Goal: Obtain resource: Obtain resource

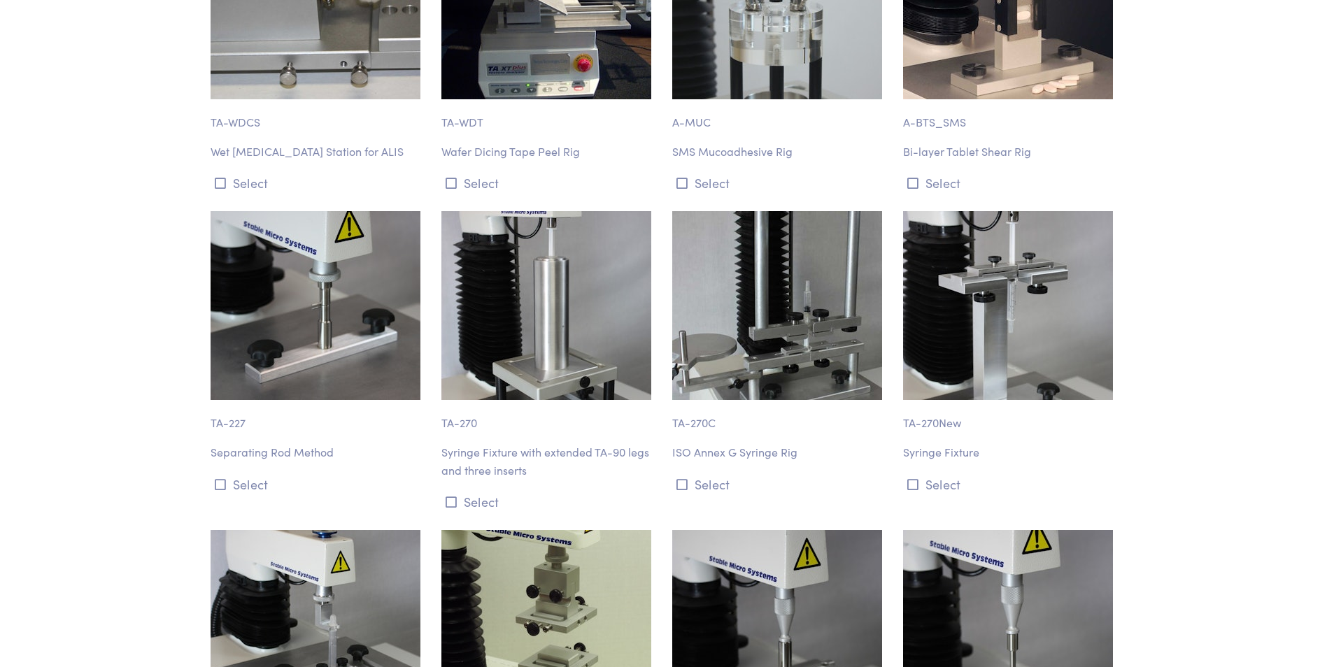
scroll to position [13057, 0]
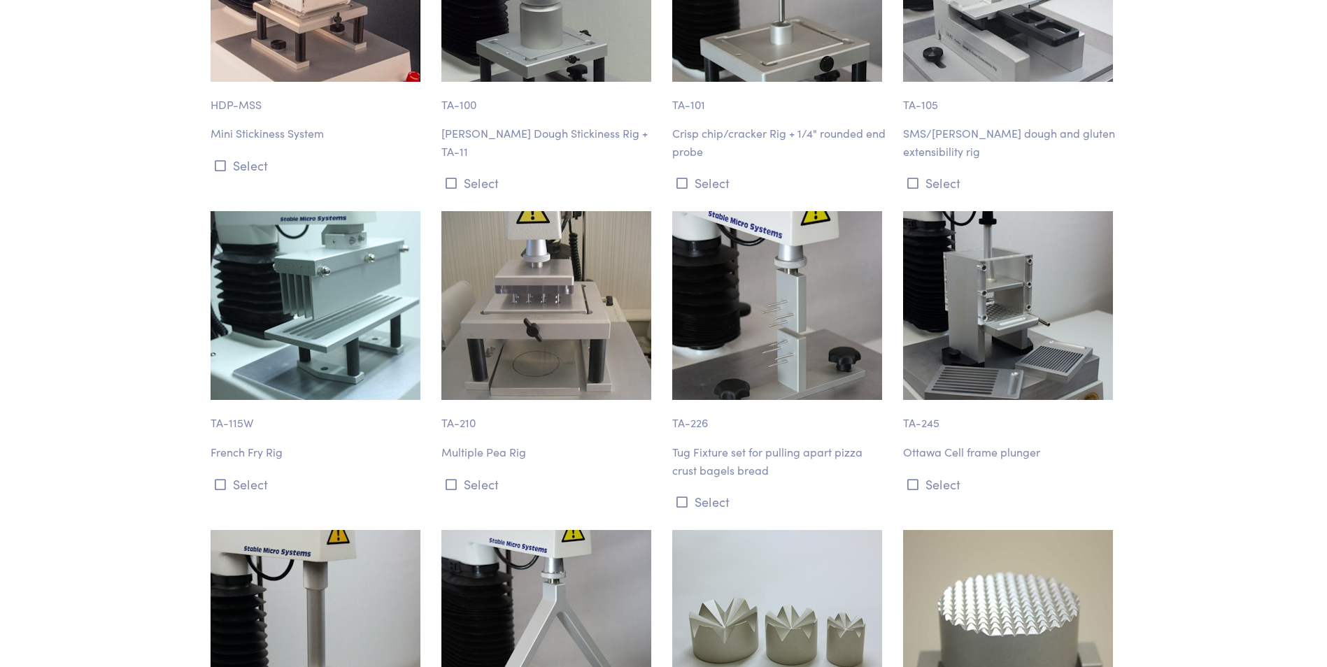
click at [778, 260] on img at bounding box center [777, 305] width 210 height 189
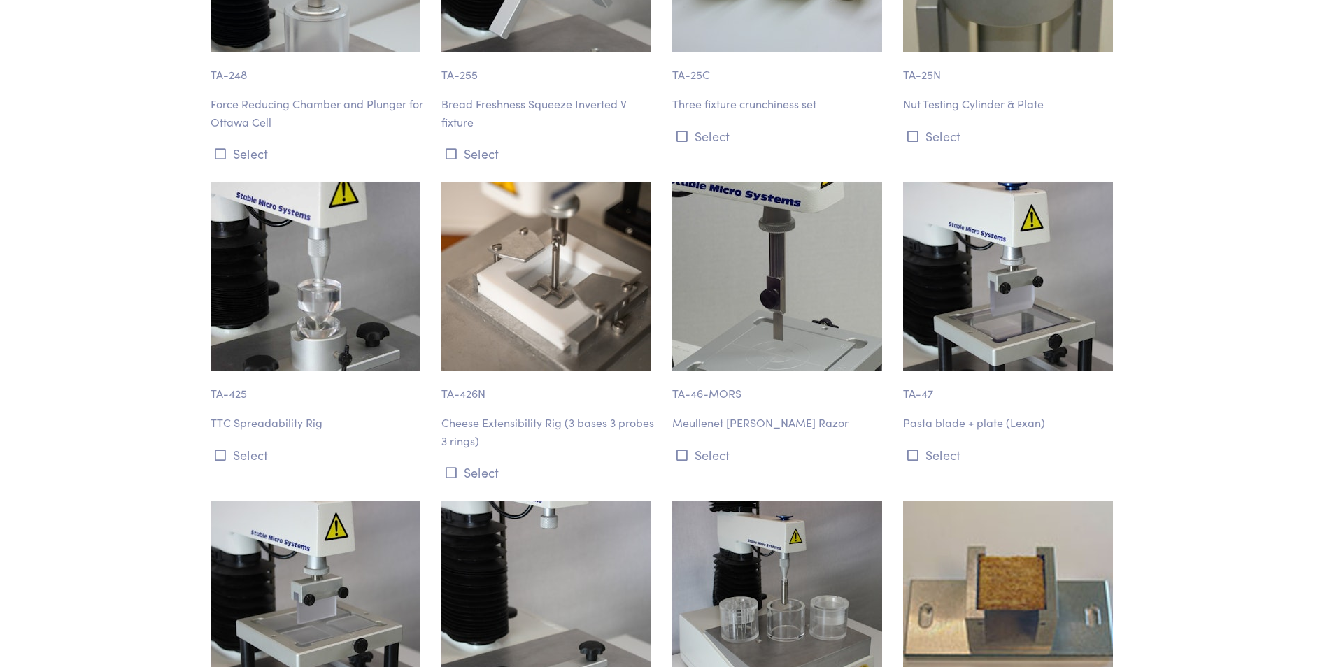
scroll to position [12466, 0]
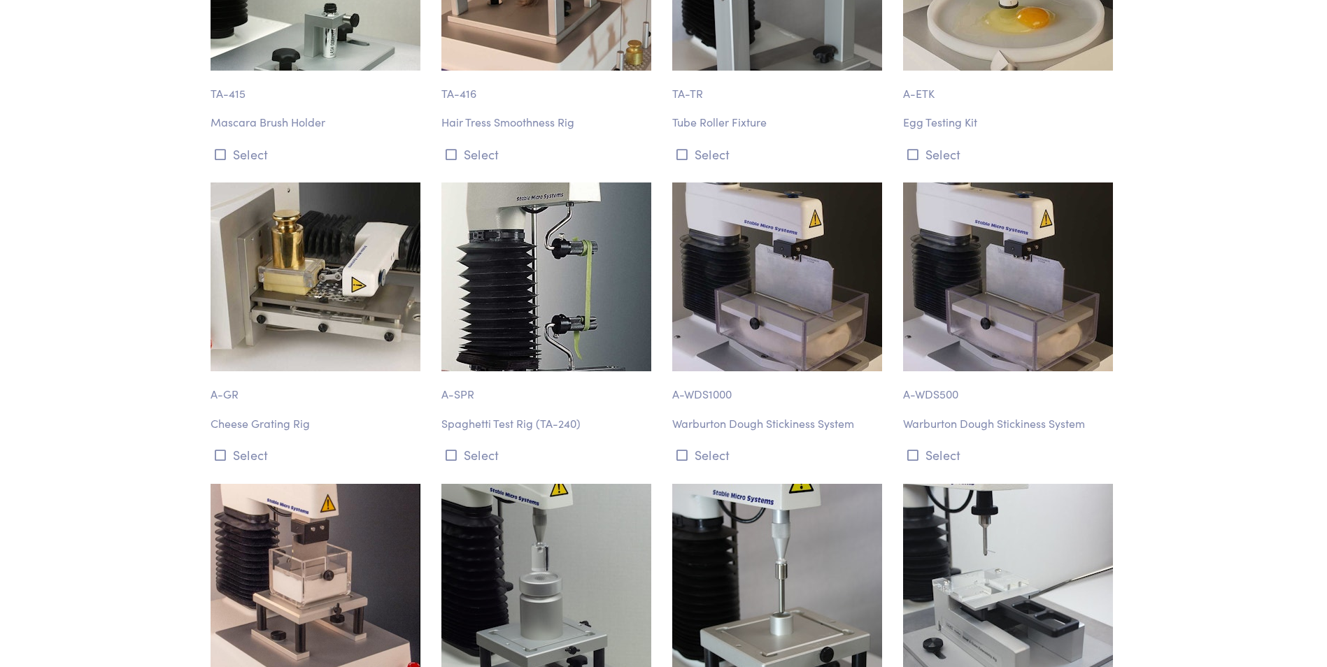
click at [338, 199] on img at bounding box center [316, 277] width 210 height 189
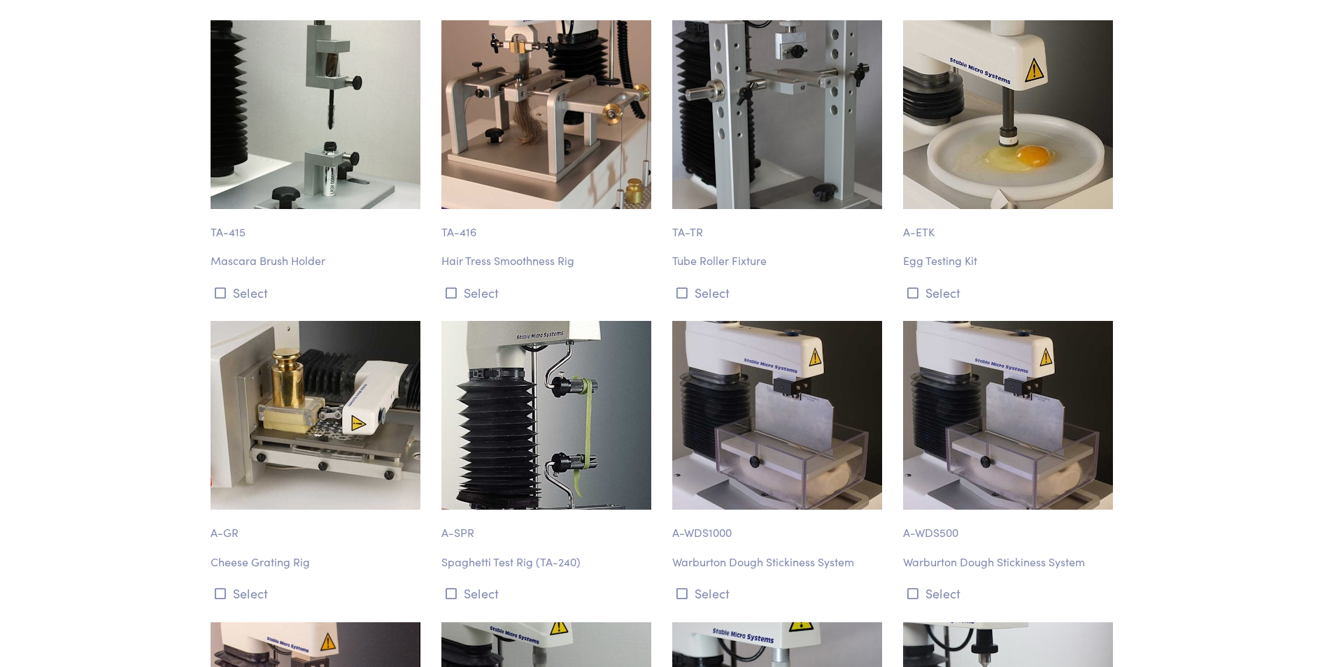
scroll to position [12326, 0]
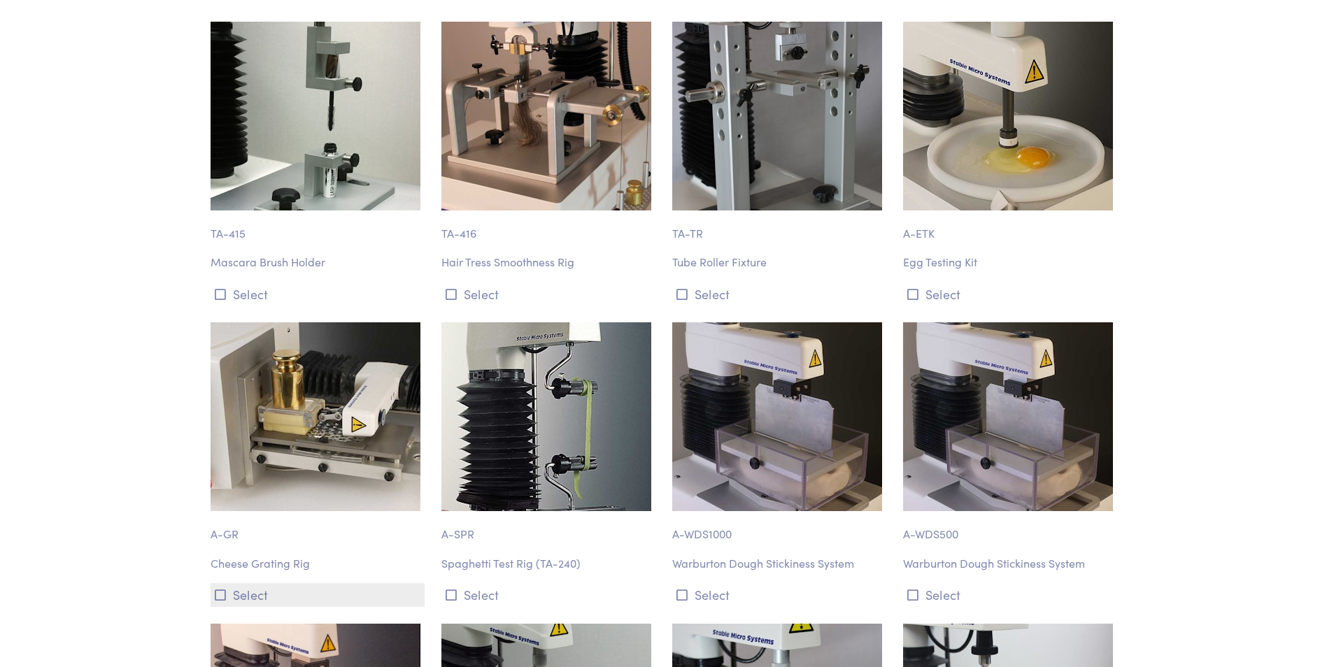
click at [222, 589] on icon at bounding box center [220, 595] width 11 height 13
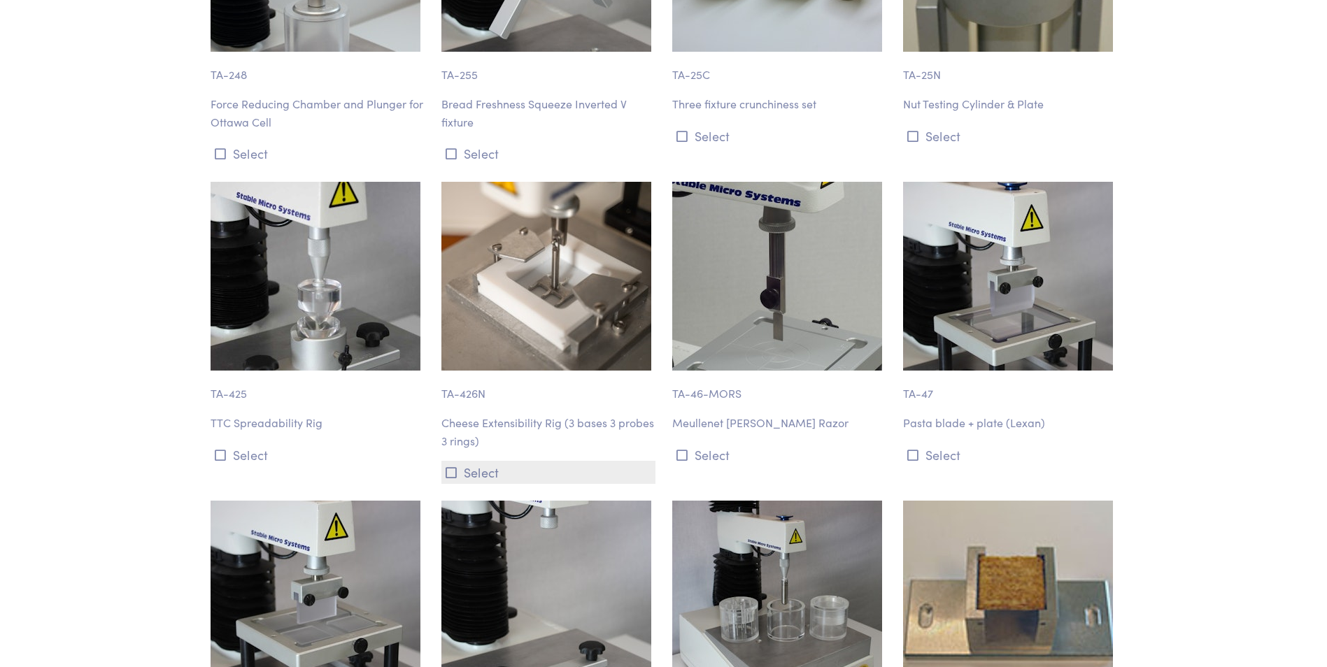
click at [447, 467] on icon at bounding box center [451, 473] width 11 height 13
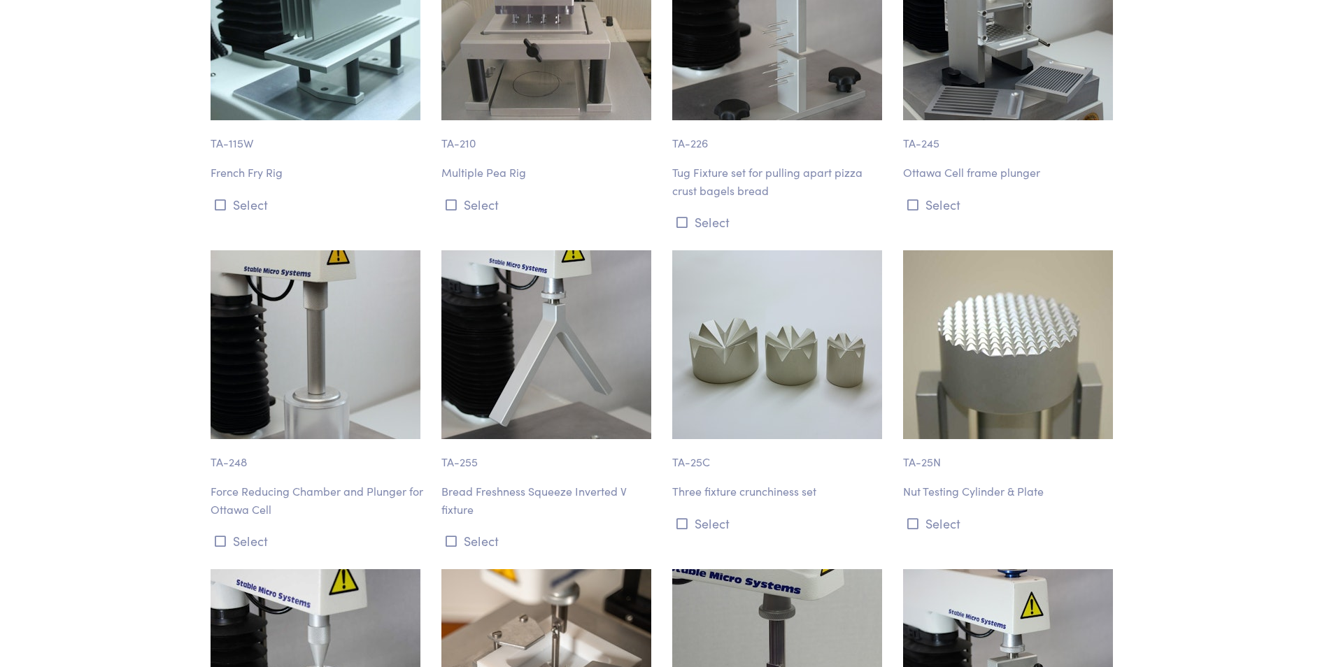
scroll to position [13329, 0]
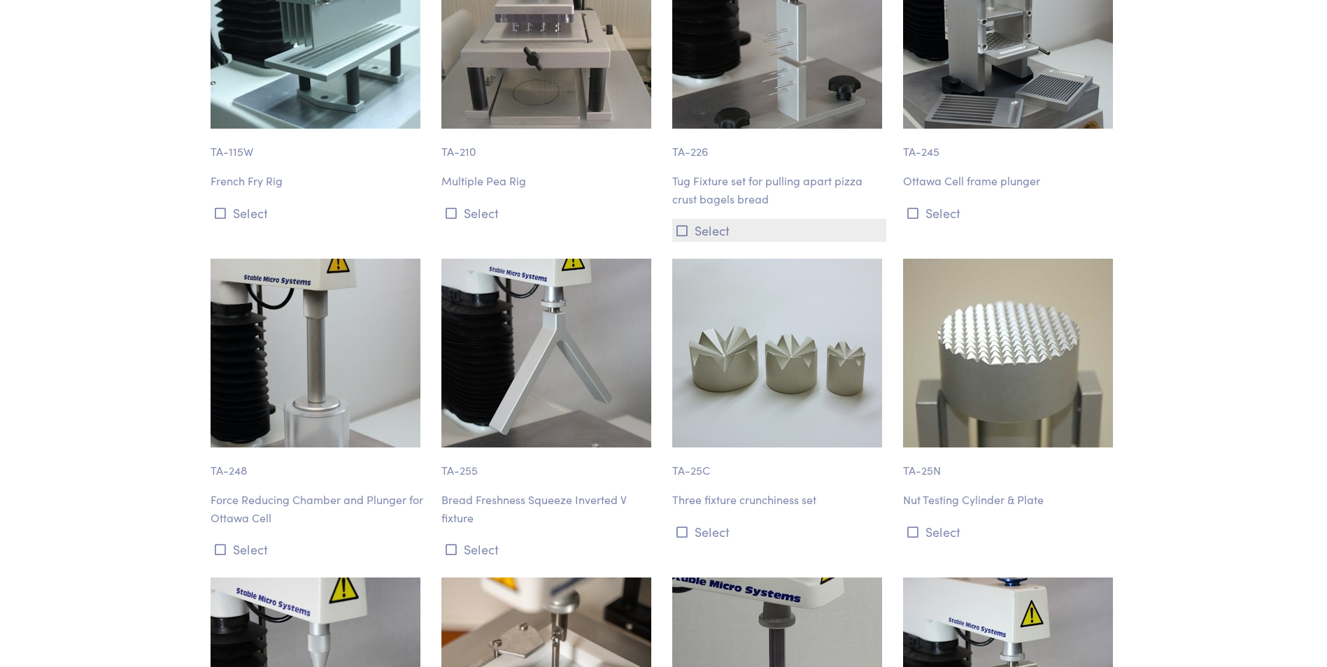
click at [685, 225] on icon at bounding box center [681, 231] width 11 height 13
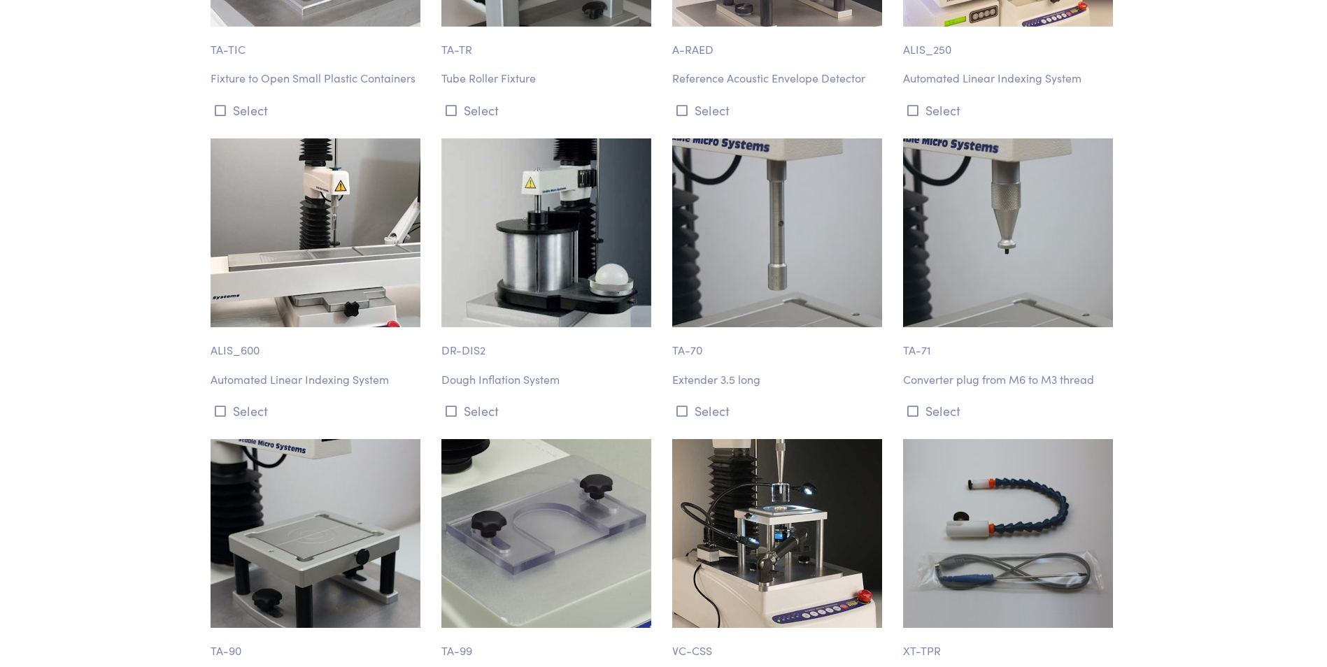
scroll to position [15879, 0]
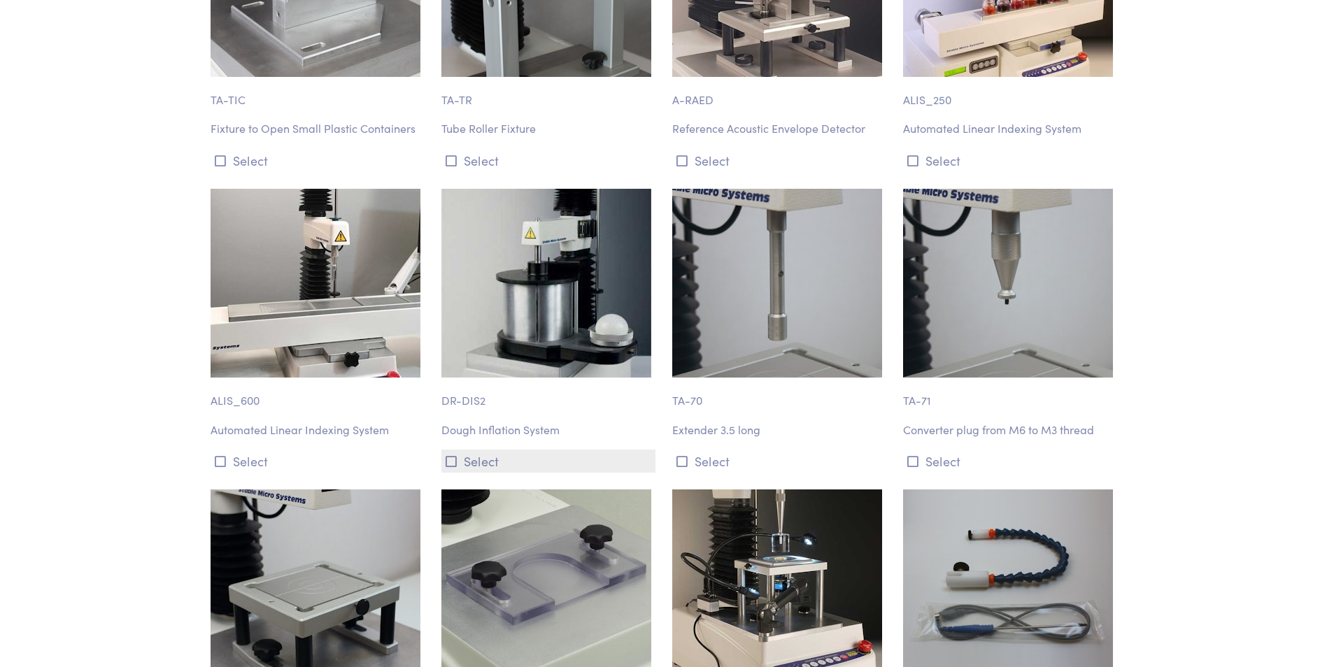
click at [451, 455] on icon at bounding box center [451, 461] width 11 height 13
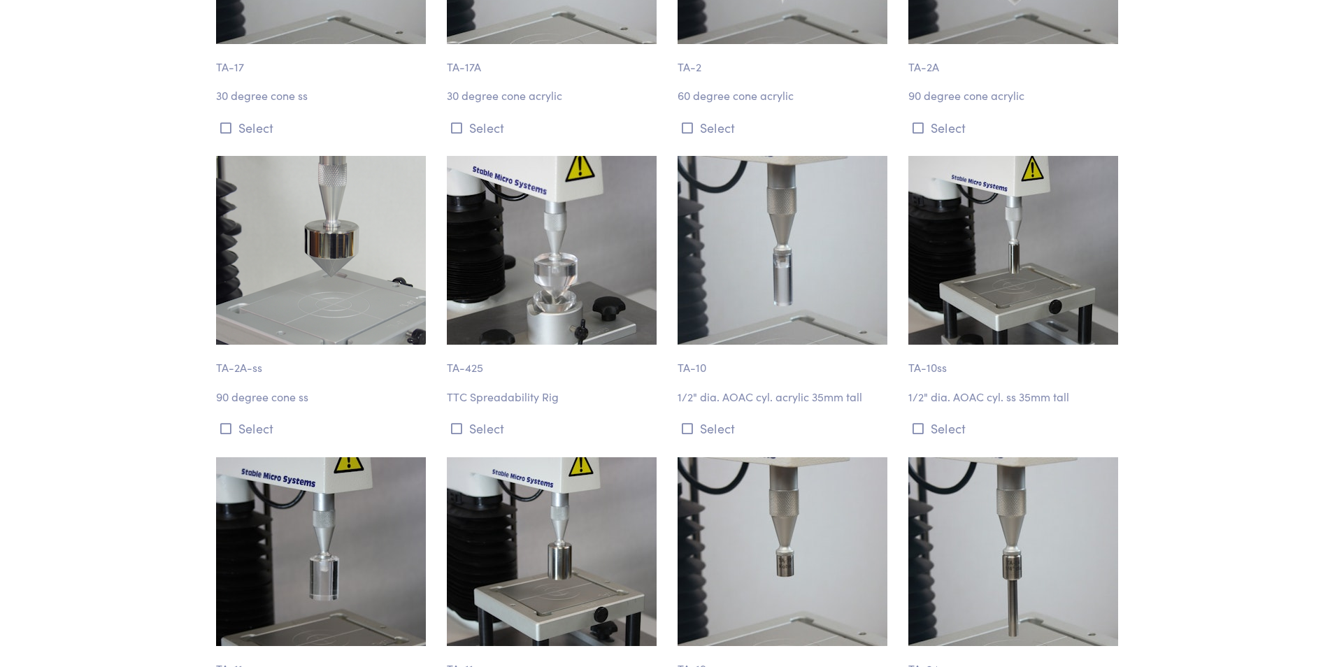
scroll to position [0, 0]
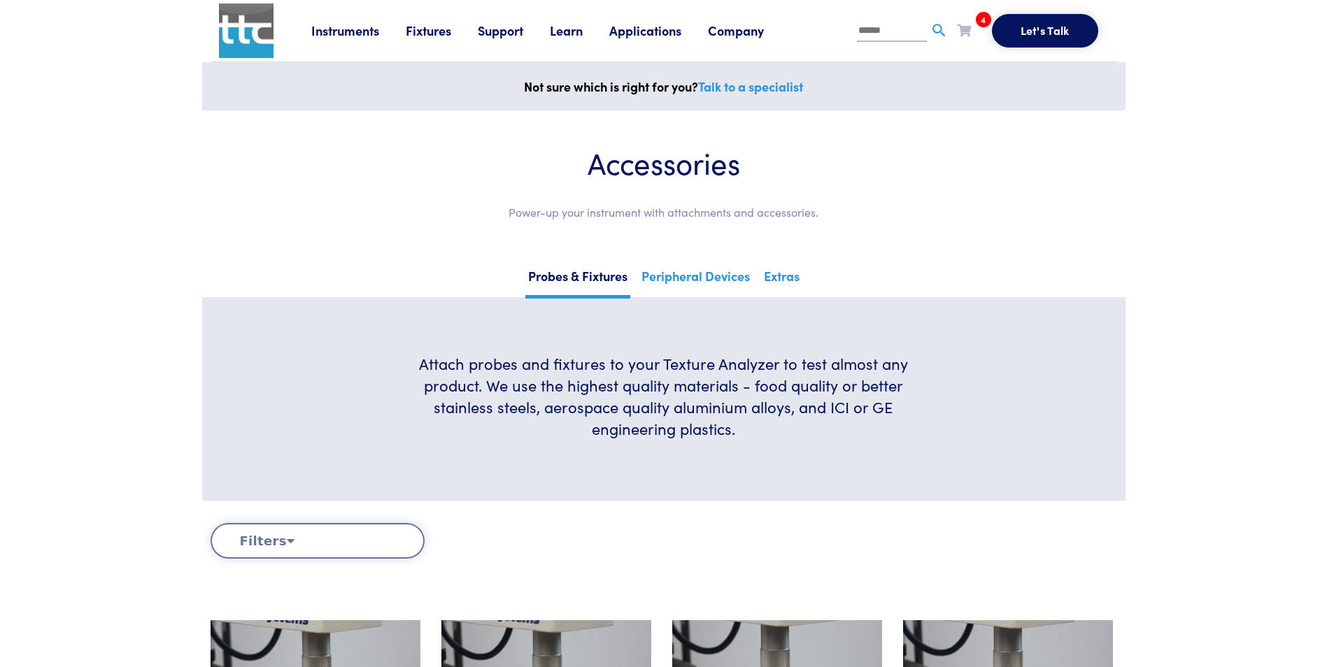
click at [983, 19] on span "4" at bounding box center [983, 19] width 15 height 15
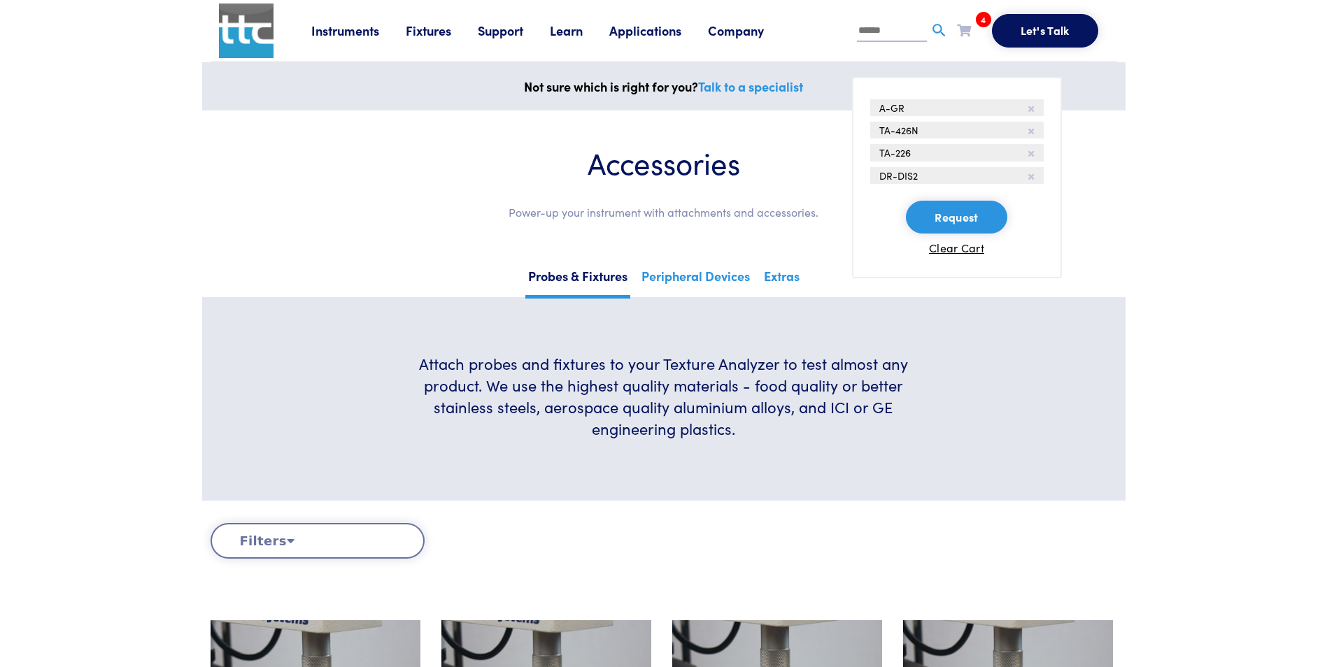
click at [970, 222] on button "Request" at bounding box center [956, 218] width 101 height 34
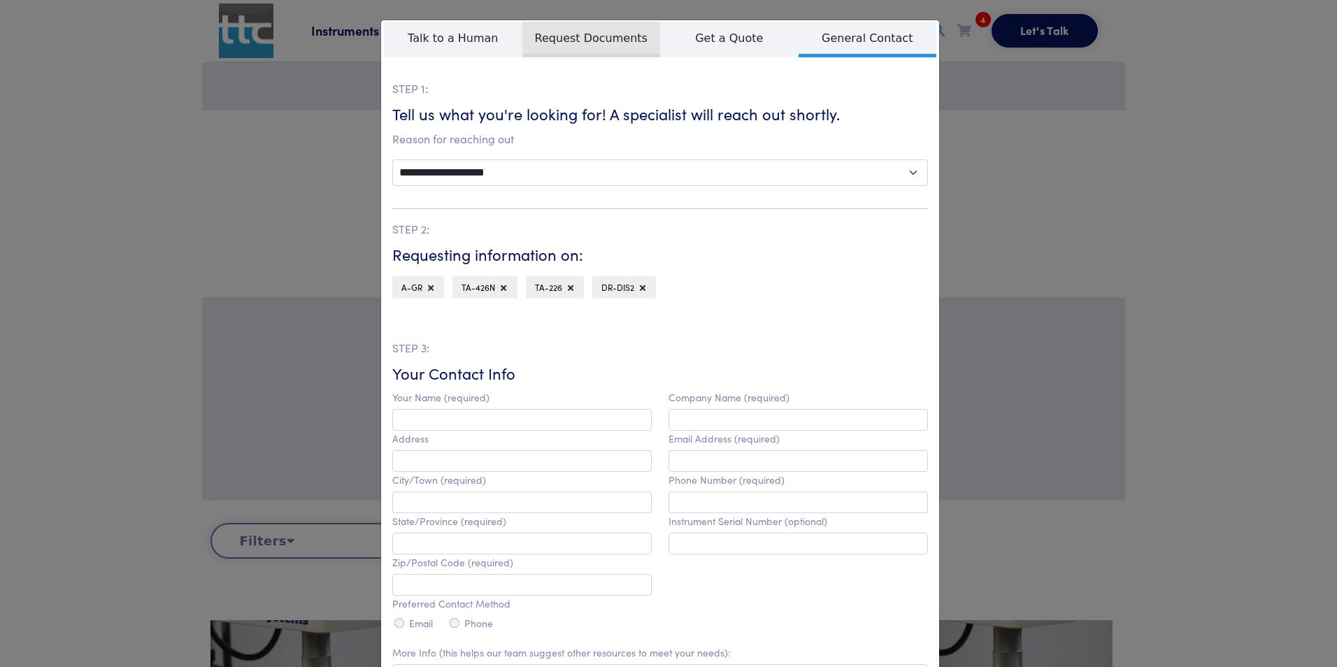
click at [584, 30] on span "Request Documents" at bounding box center [592, 40] width 139 height 36
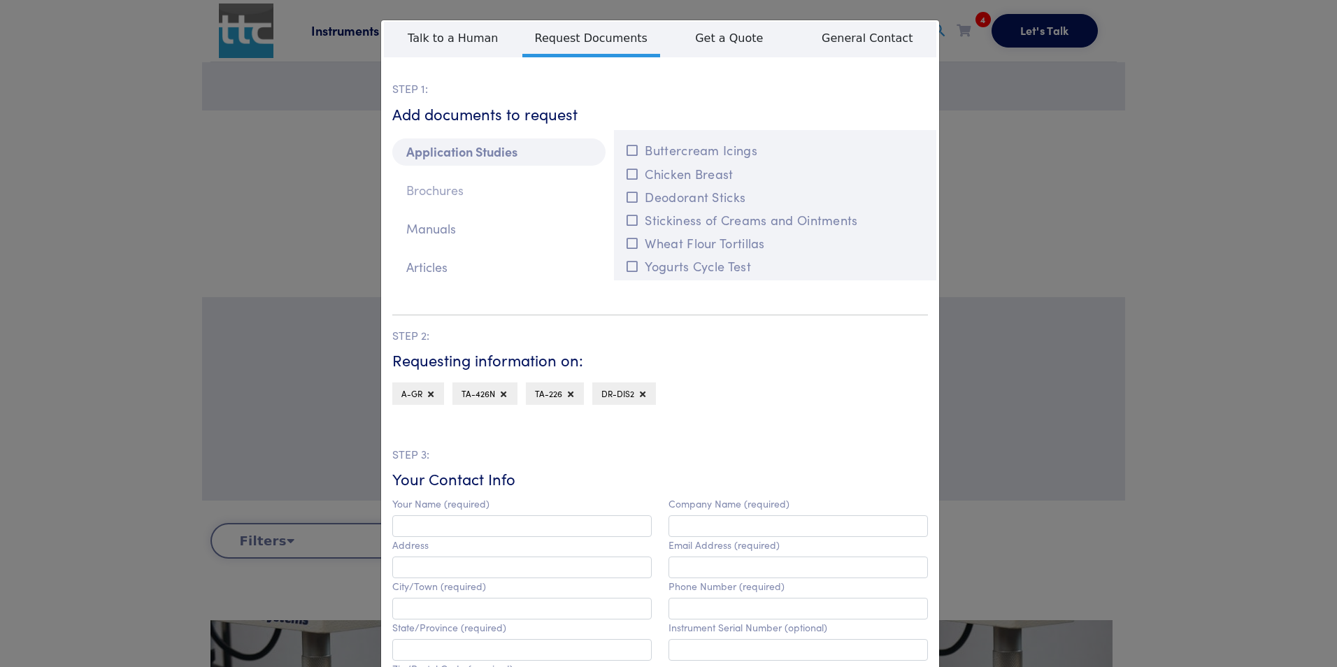
click at [450, 186] on p "Brochures" at bounding box center [498, 190] width 213 height 27
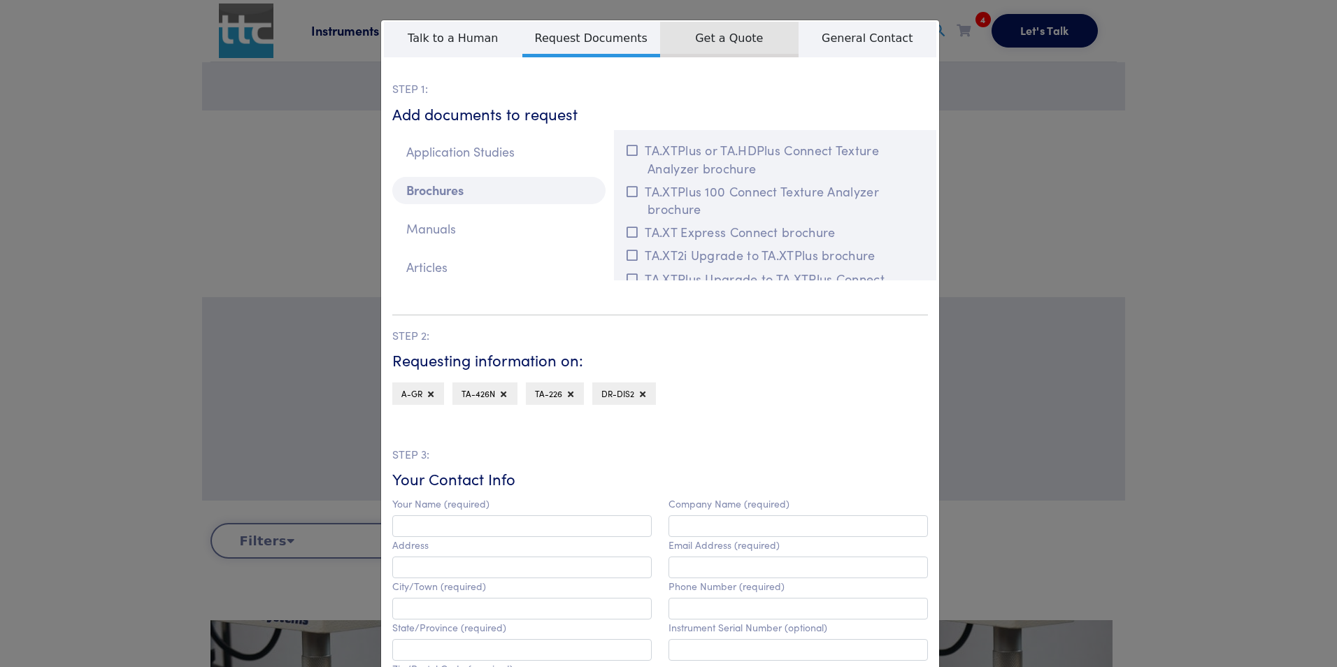
click at [716, 42] on span "Get a Quote" at bounding box center [729, 40] width 139 height 36
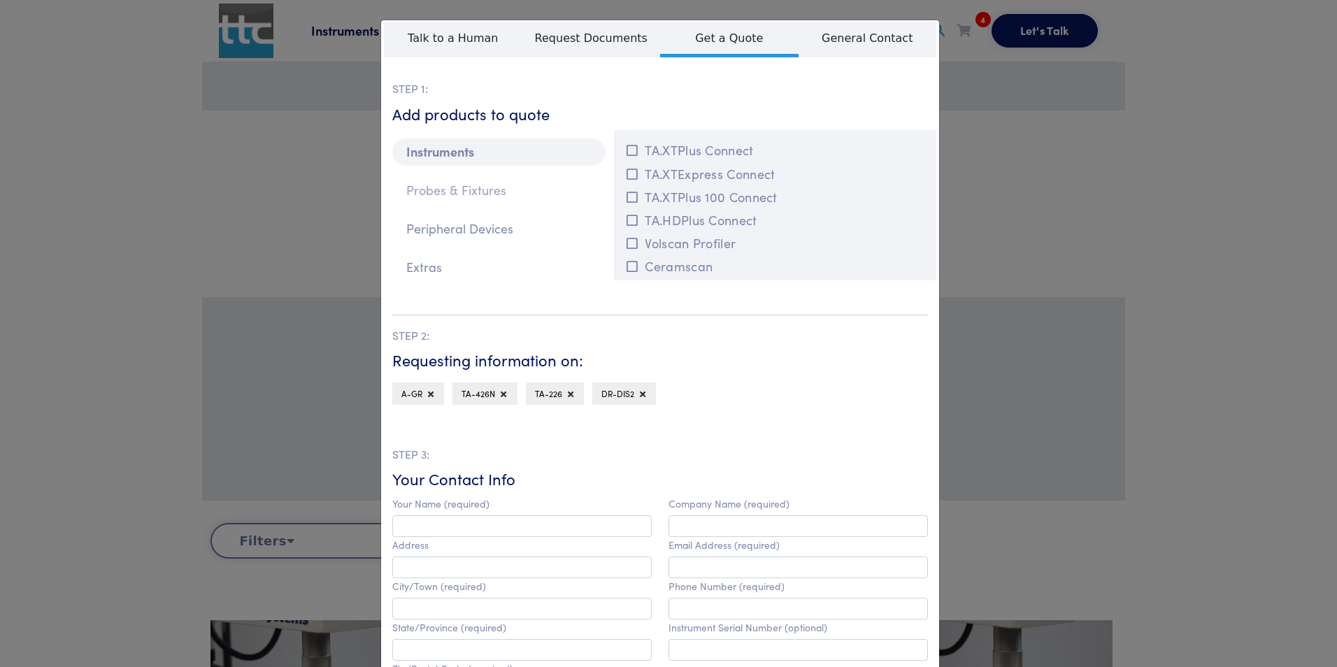
click at [476, 190] on p "Probes & Fixtures" at bounding box center [498, 190] width 213 height 27
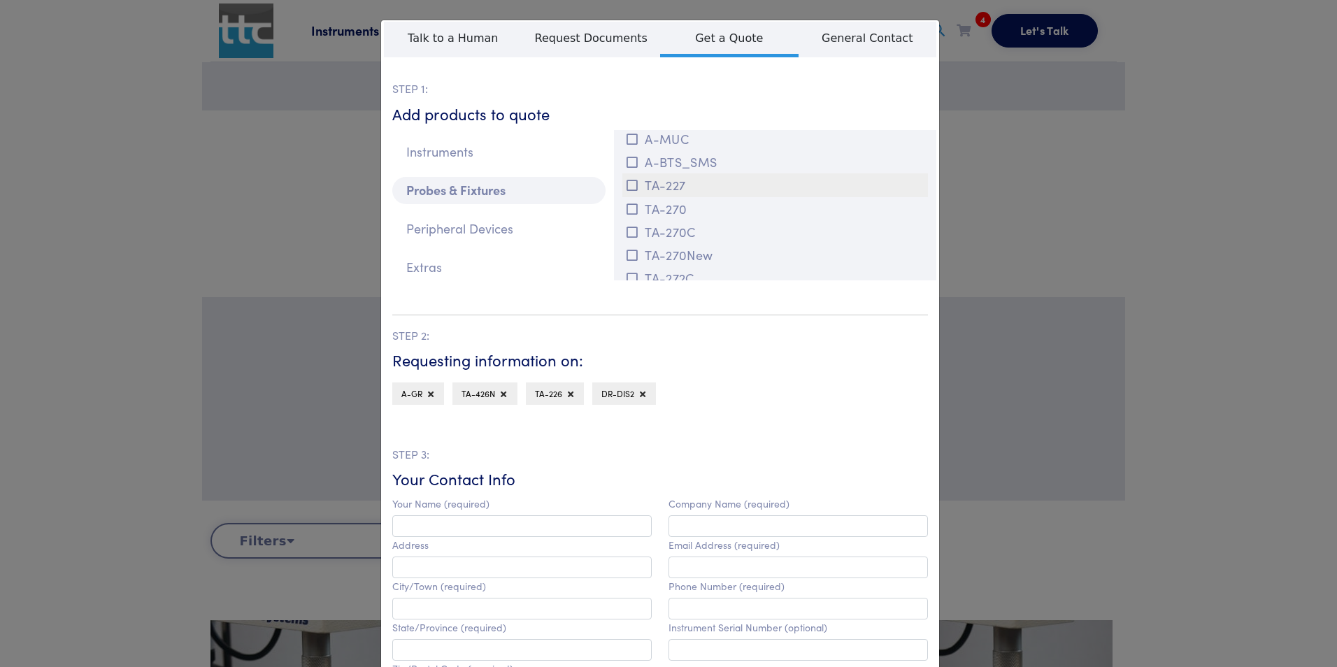
scroll to position [2915, 0]
click at [762, 88] on p "STEP 1:" at bounding box center [660, 89] width 536 height 18
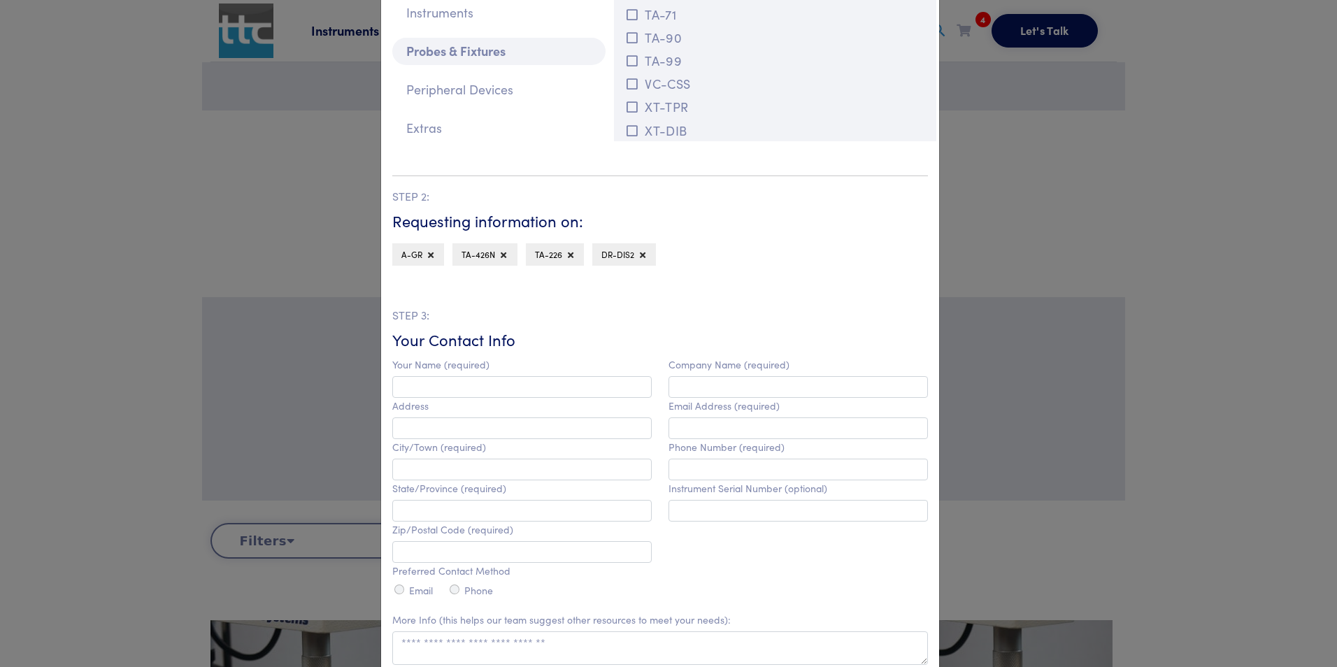
scroll to position [140, 0]
click at [505, 389] on input "text" at bounding box center [522, 387] width 260 height 22
type input "**********"
type input "*****"
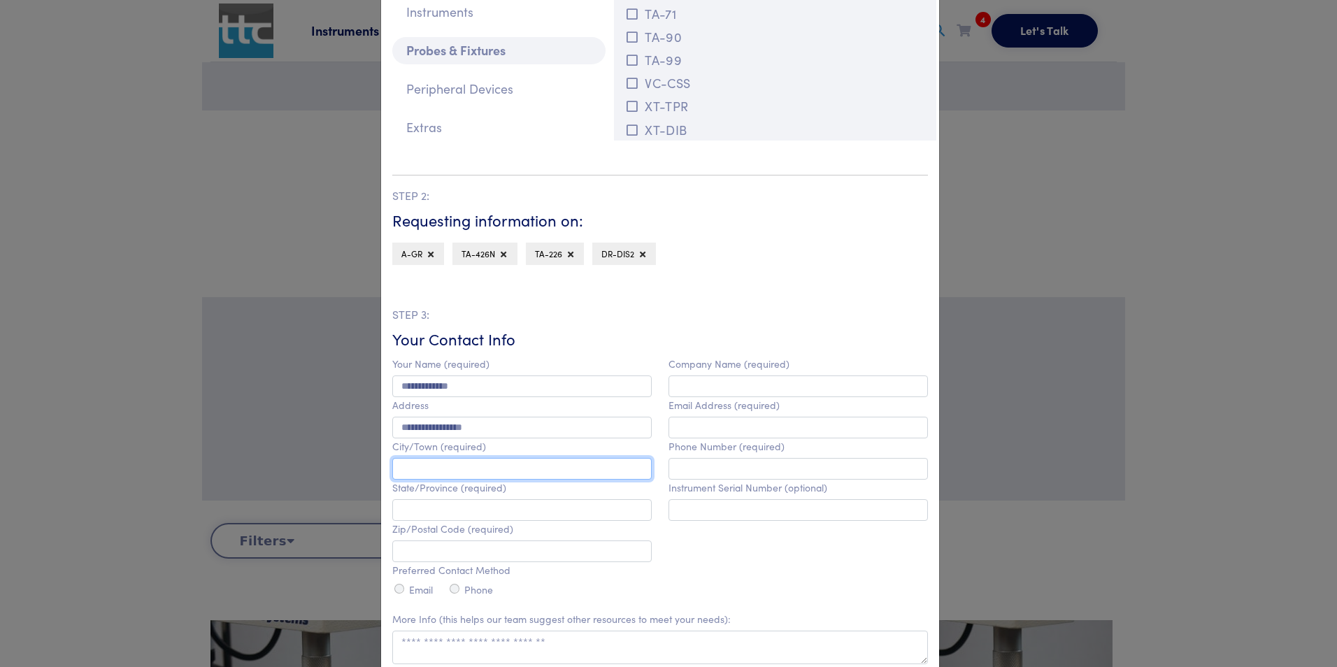
type input "**********"
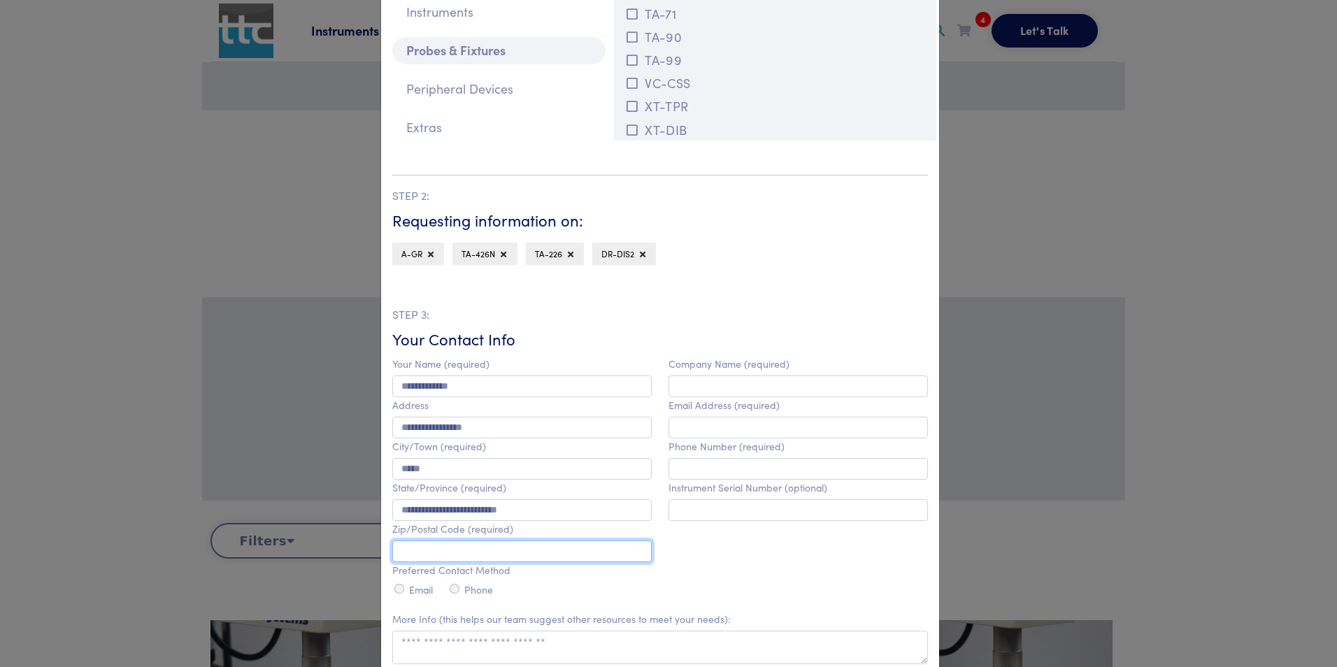
type input "*******"
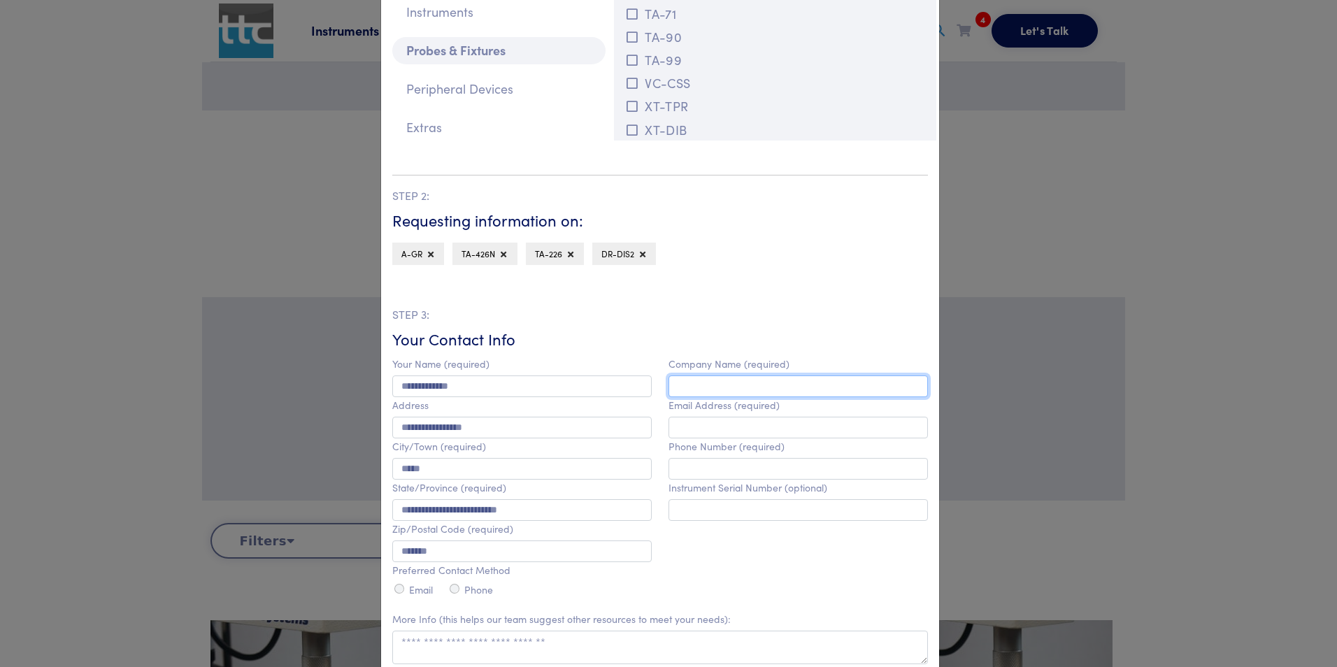
type input "**********"
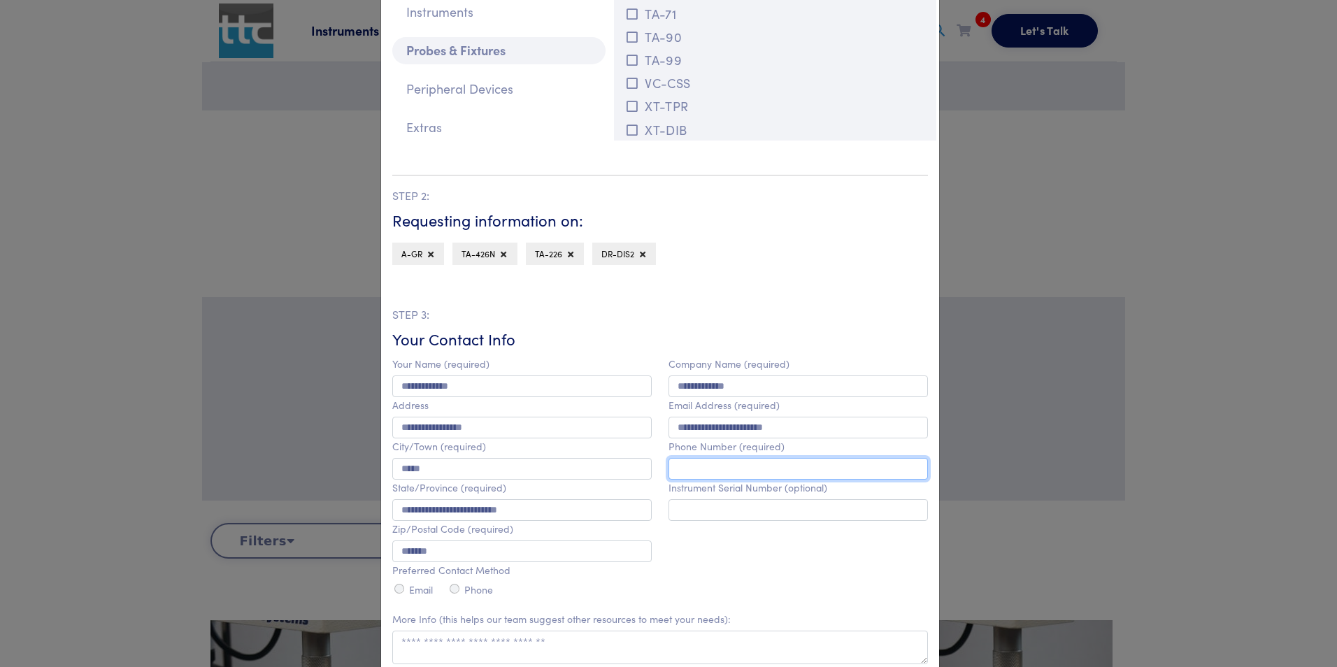
type input "**********"
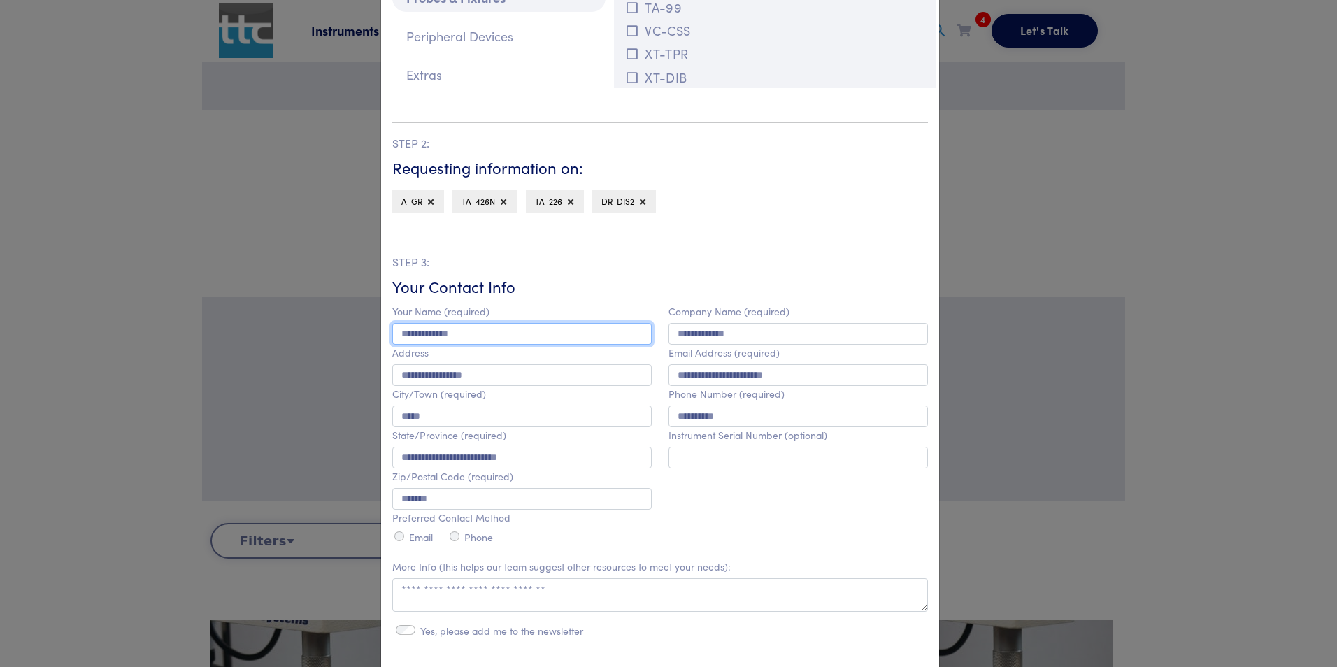
scroll to position [210, 0]
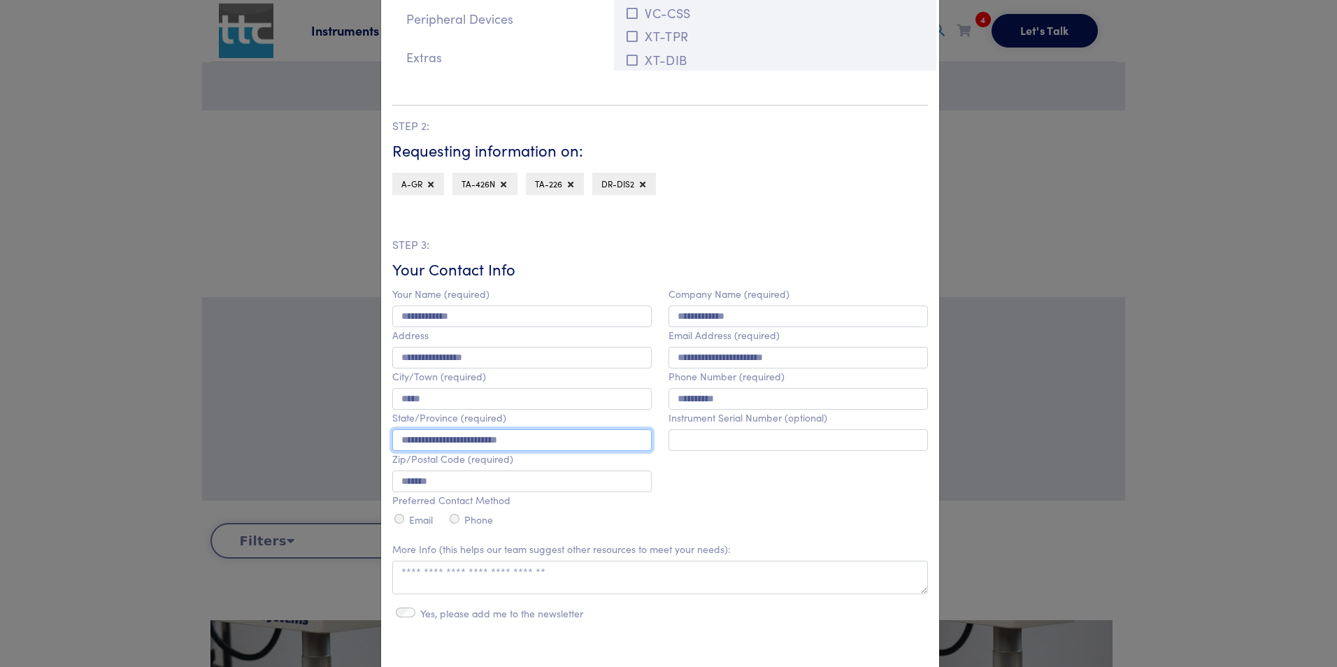
click at [566, 439] on input "**********" at bounding box center [522, 441] width 260 height 22
drag, startPoint x: 551, startPoint y: 440, endPoint x: 273, endPoint y: 420, distance: 278.4
click at [278, 420] on div "**********" at bounding box center [668, 333] width 1337 height 667
type input "******"
click at [735, 485] on div "**********" at bounding box center [798, 408] width 276 height 244
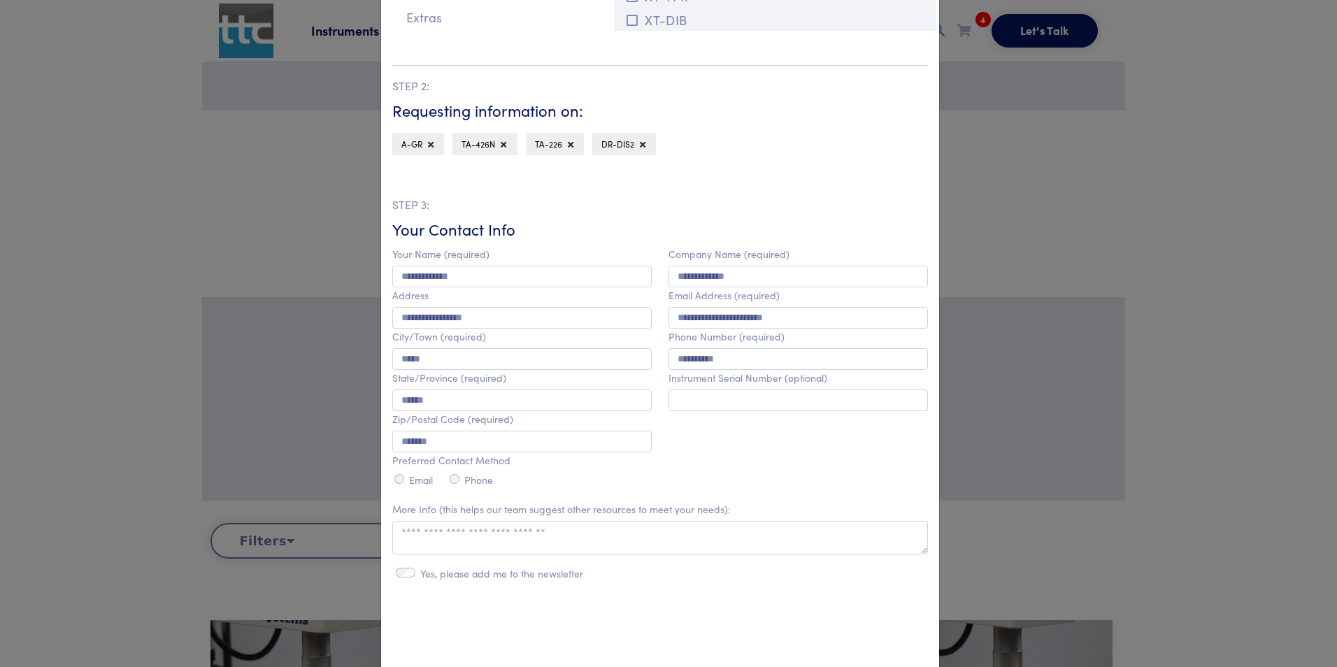
scroll to position [257, 0]
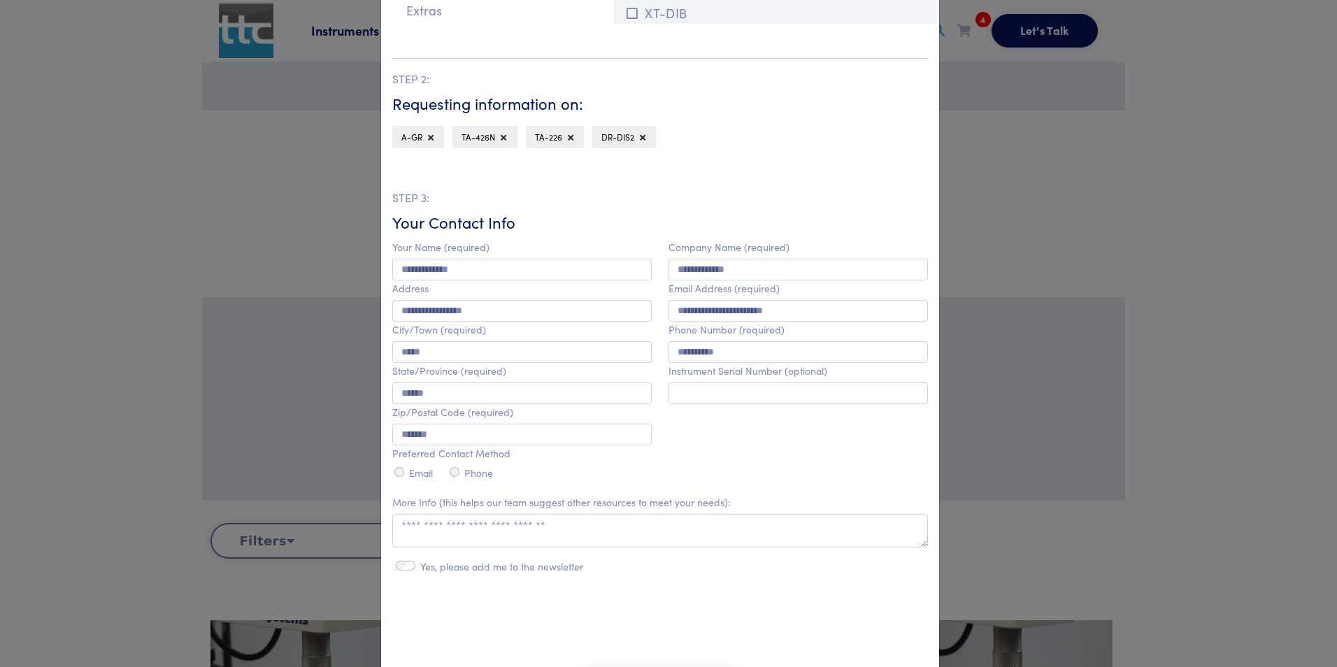
click at [392, 479] on div "Email" at bounding box center [412, 473] width 41 height 17
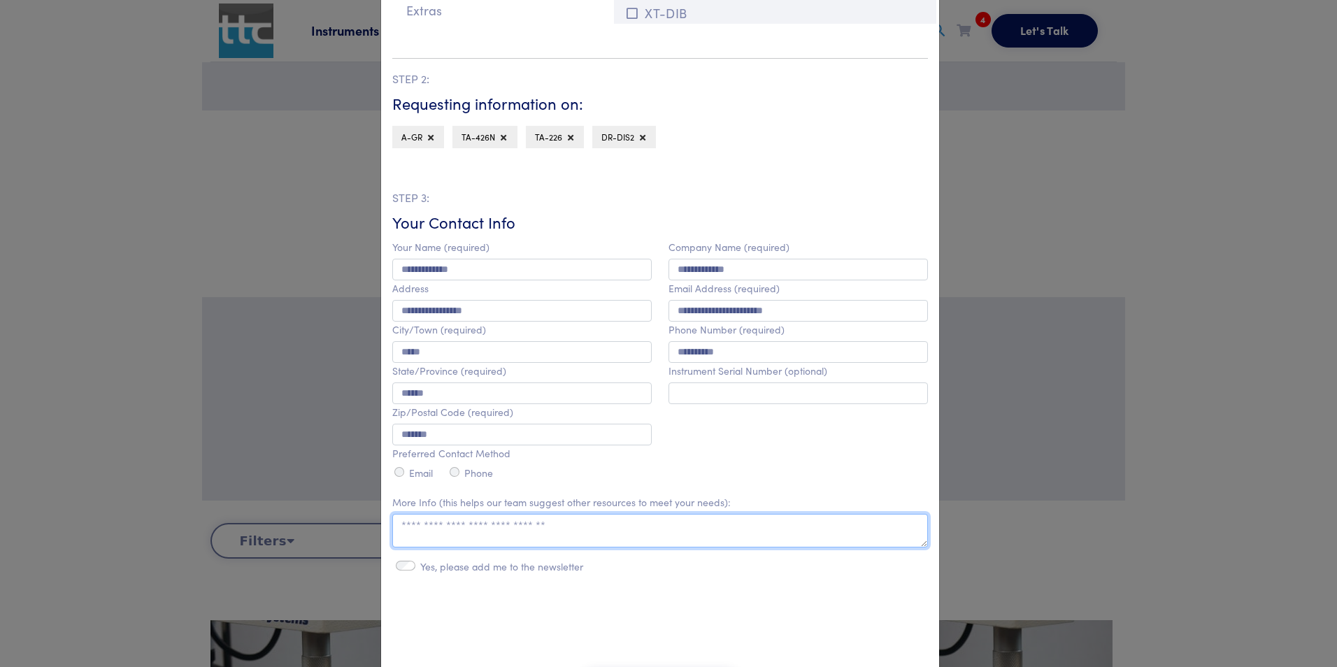
click at [557, 538] on textarea at bounding box center [660, 531] width 536 height 34
click at [450, 542] on textarea at bounding box center [660, 531] width 536 height 34
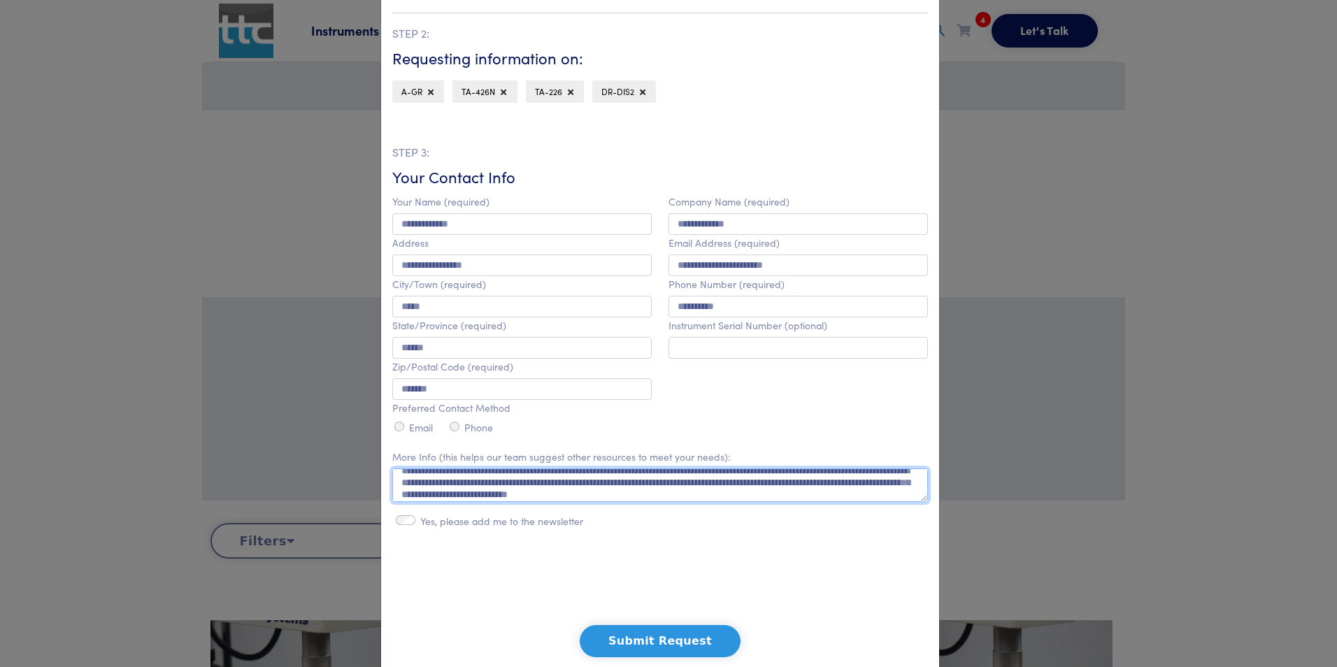
scroll to position [303, 0]
type textarea "**********"
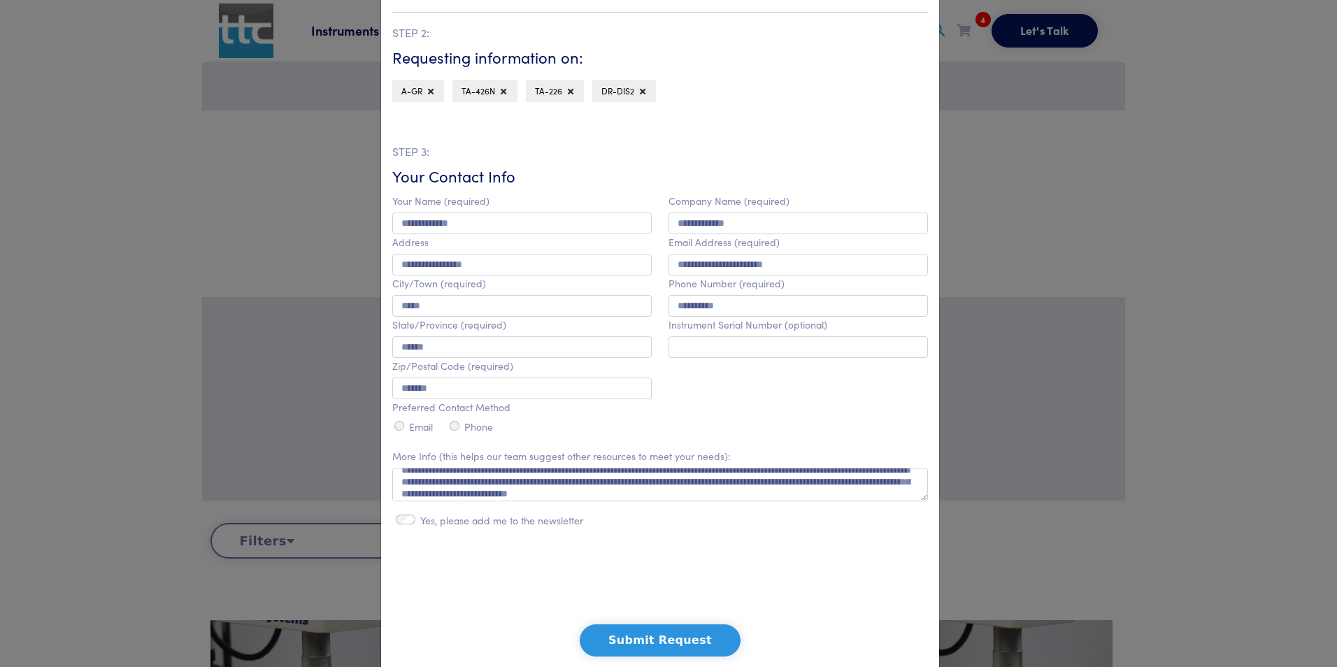
click at [693, 645] on button "Submit Request" at bounding box center [660, 641] width 161 height 32
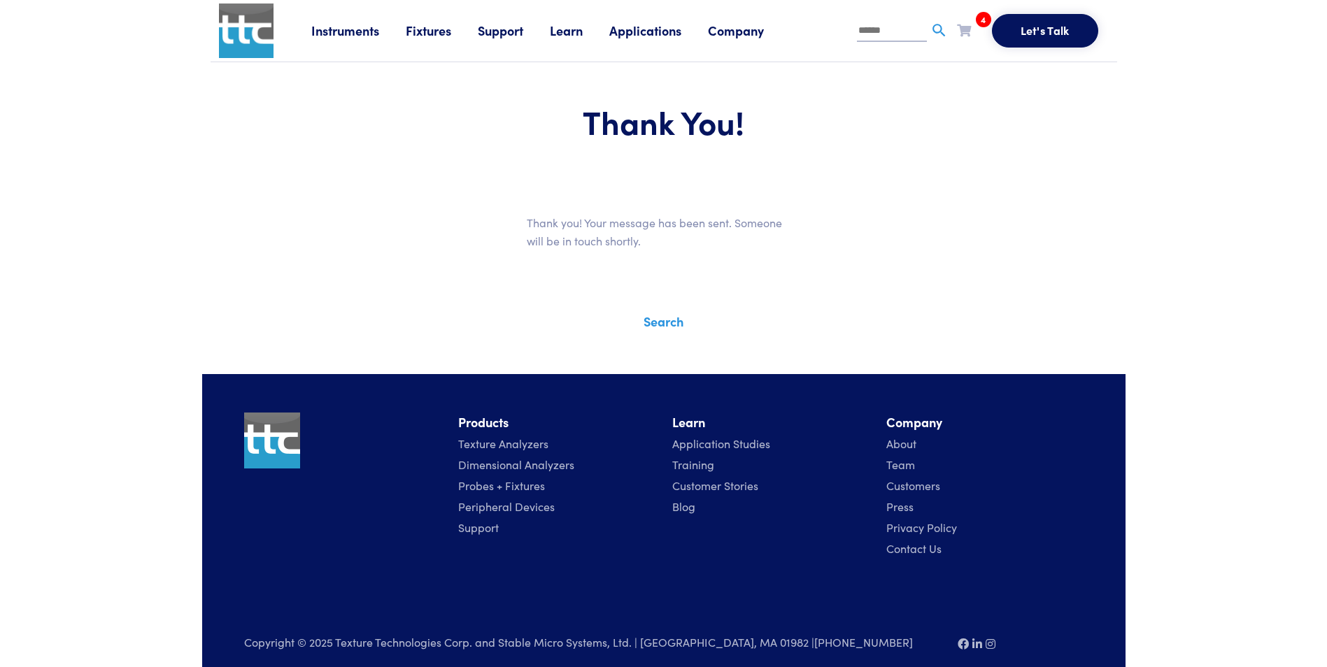
click at [422, 29] on link "Fixtures" at bounding box center [442, 30] width 72 height 17
click at [312, 90] on link "Probes & Fixtures" at bounding box center [302, 93] width 99 height 20
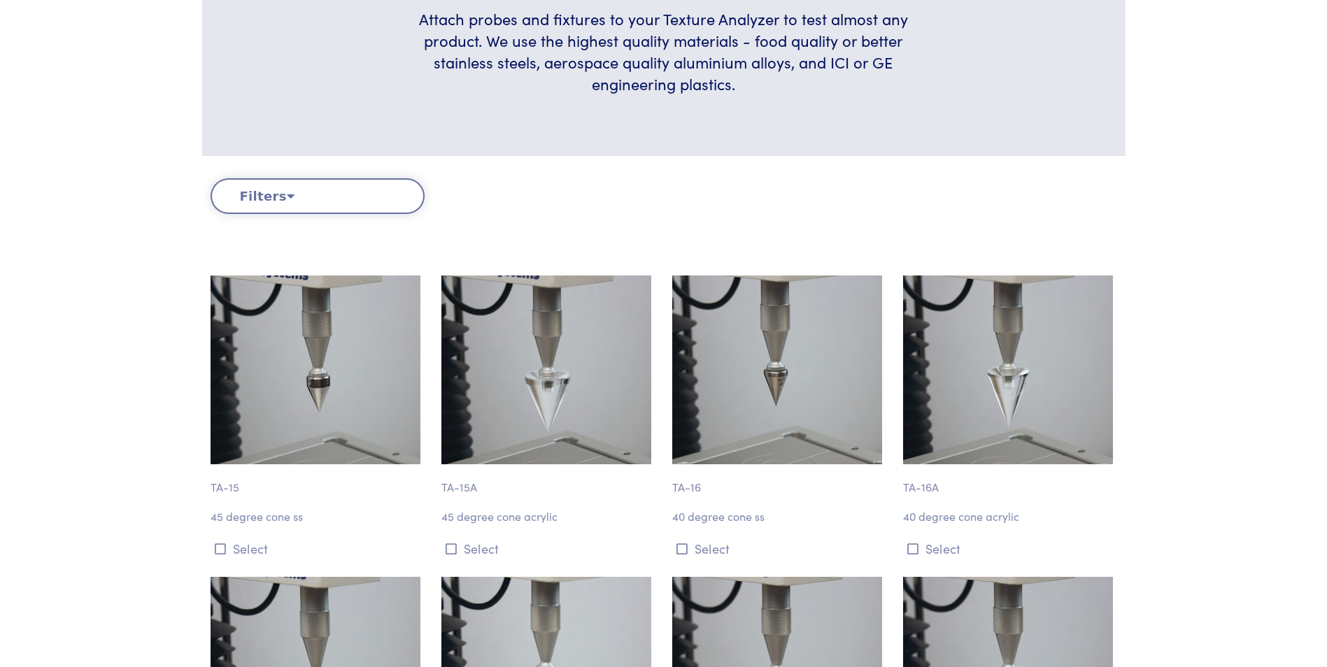
scroll to position [373, 0]
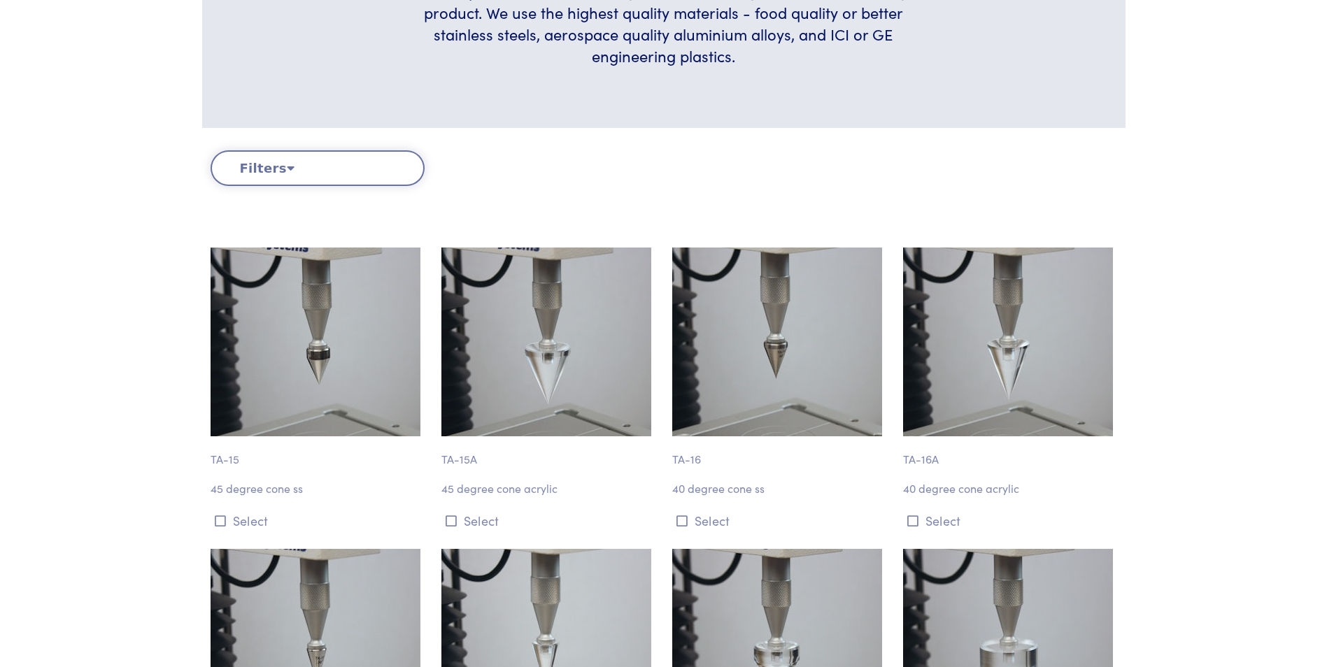
click at [362, 178] on button "Filters" at bounding box center [318, 168] width 214 height 36
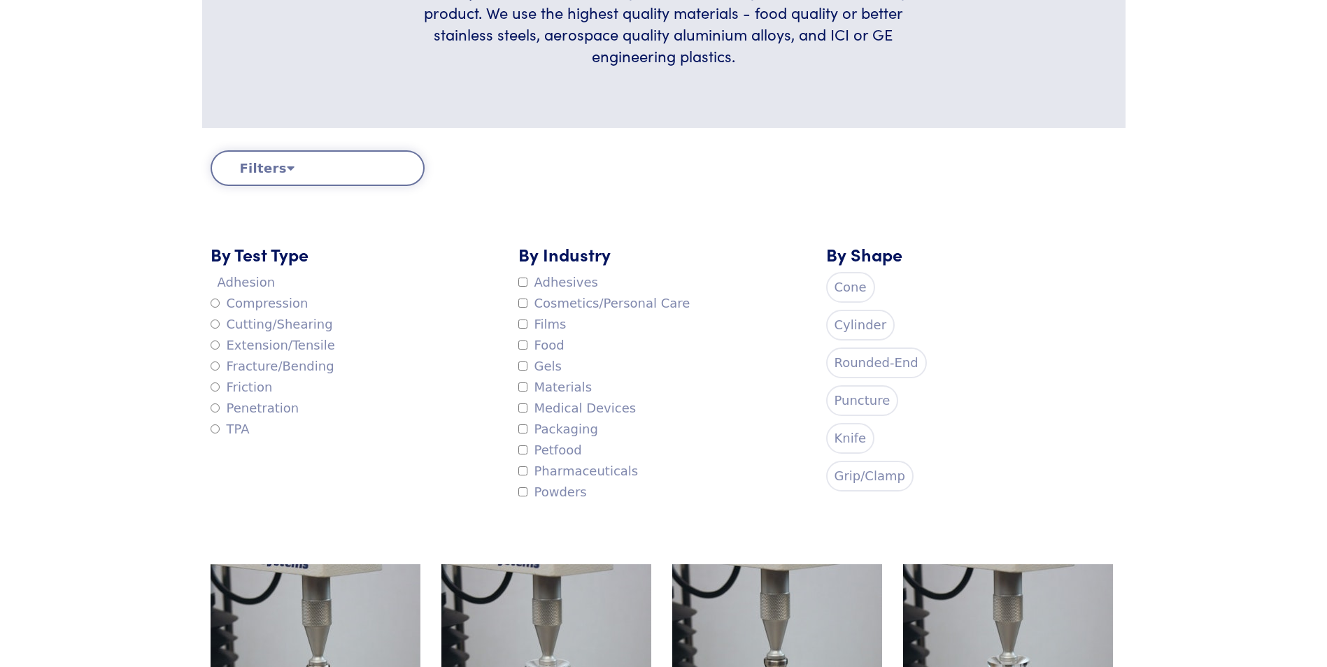
click at [551, 346] on label "Food" at bounding box center [541, 345] width 46 height 21
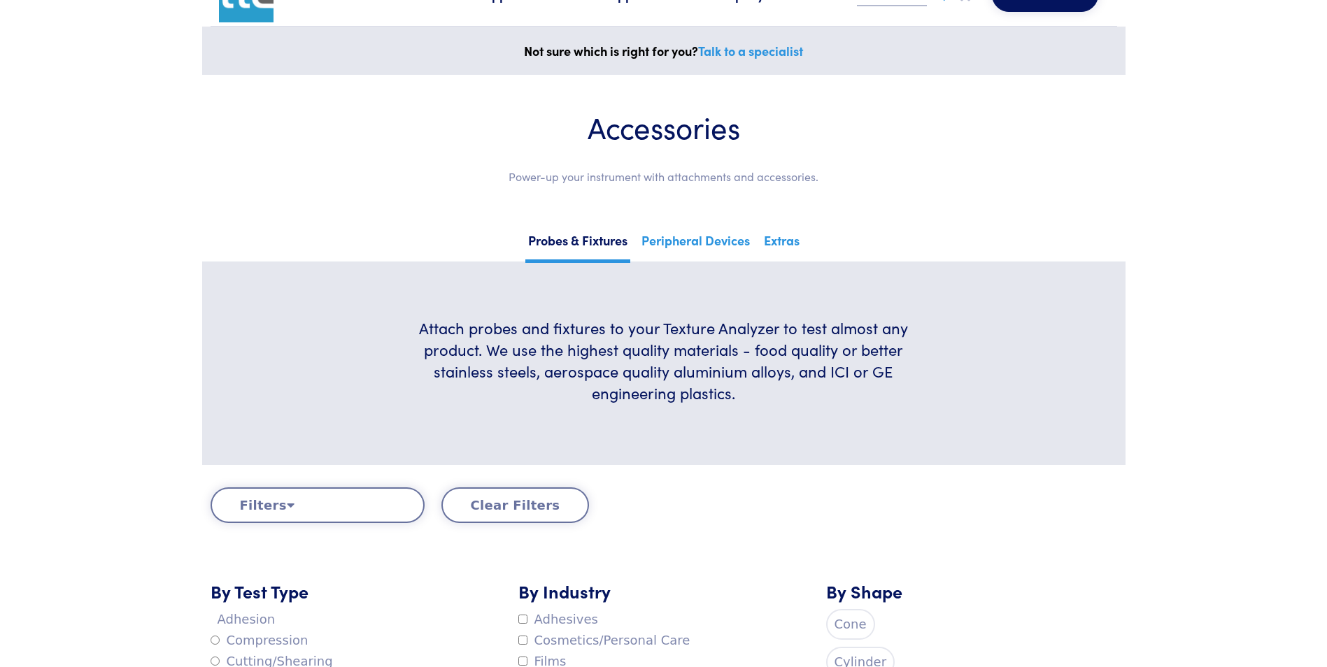
scroll to position [0, 0]
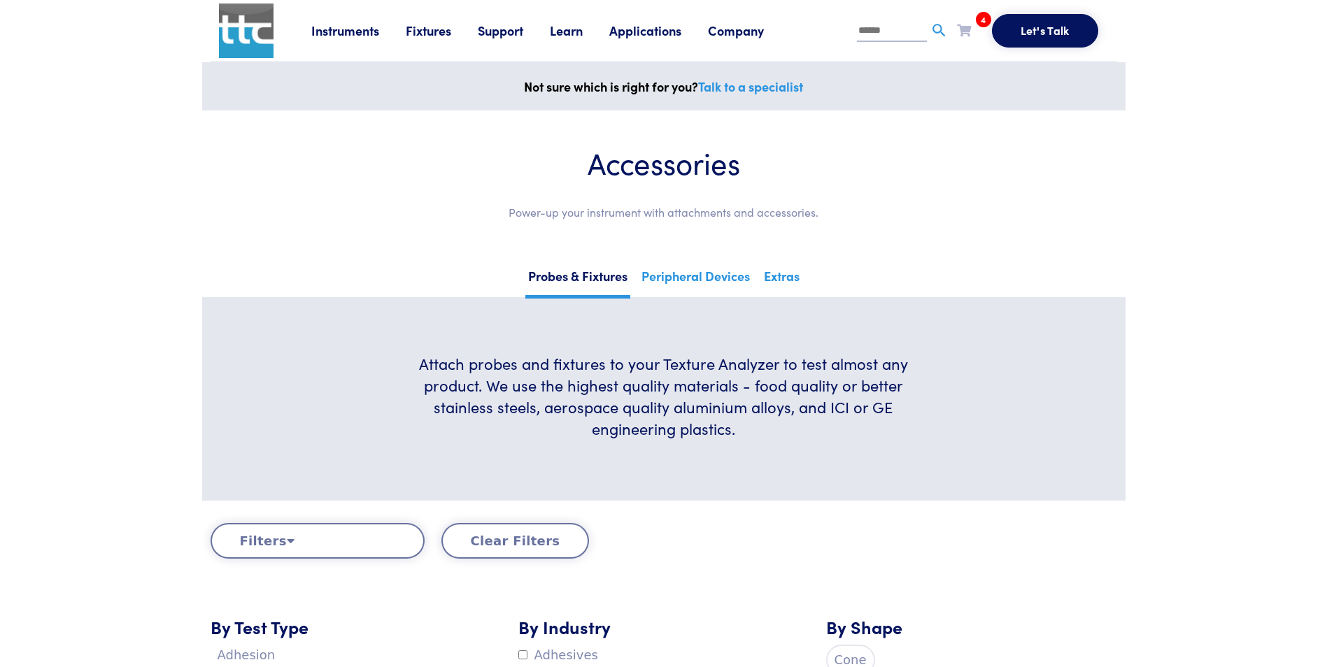
click at [534, 548] on button "Clear Filters" at bounding box center [515, 541] width 148 height 36
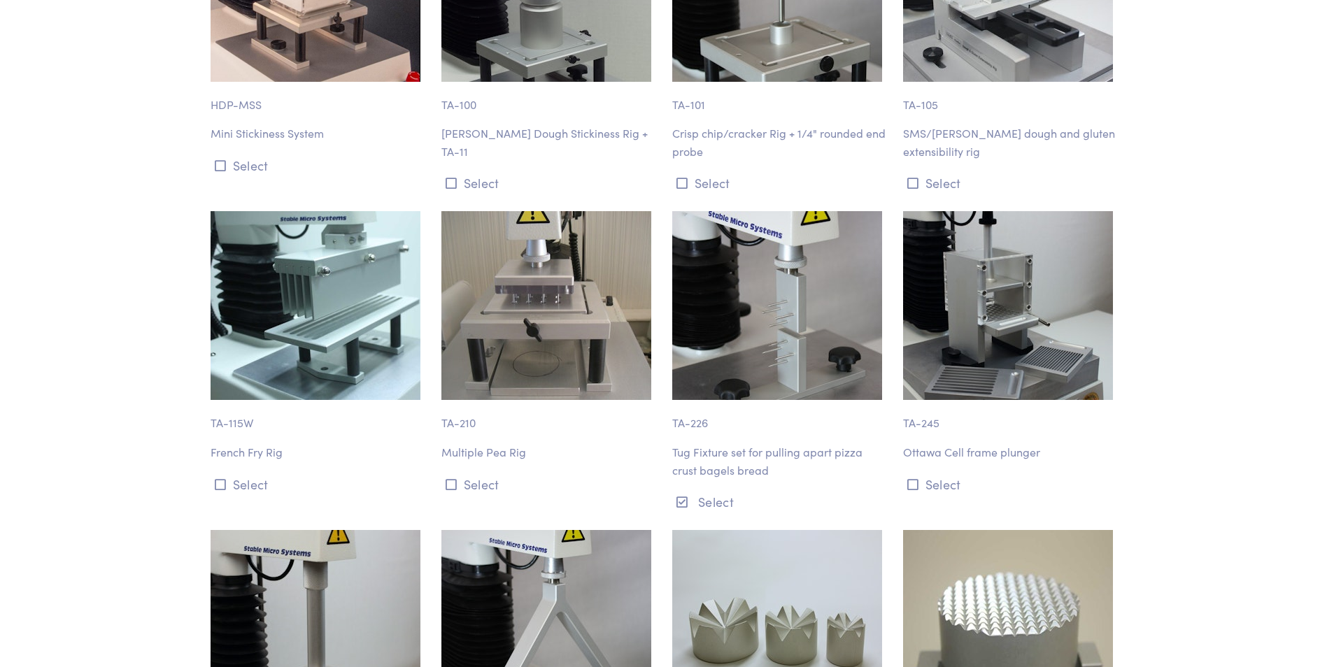
scroll to position [12754, 0]
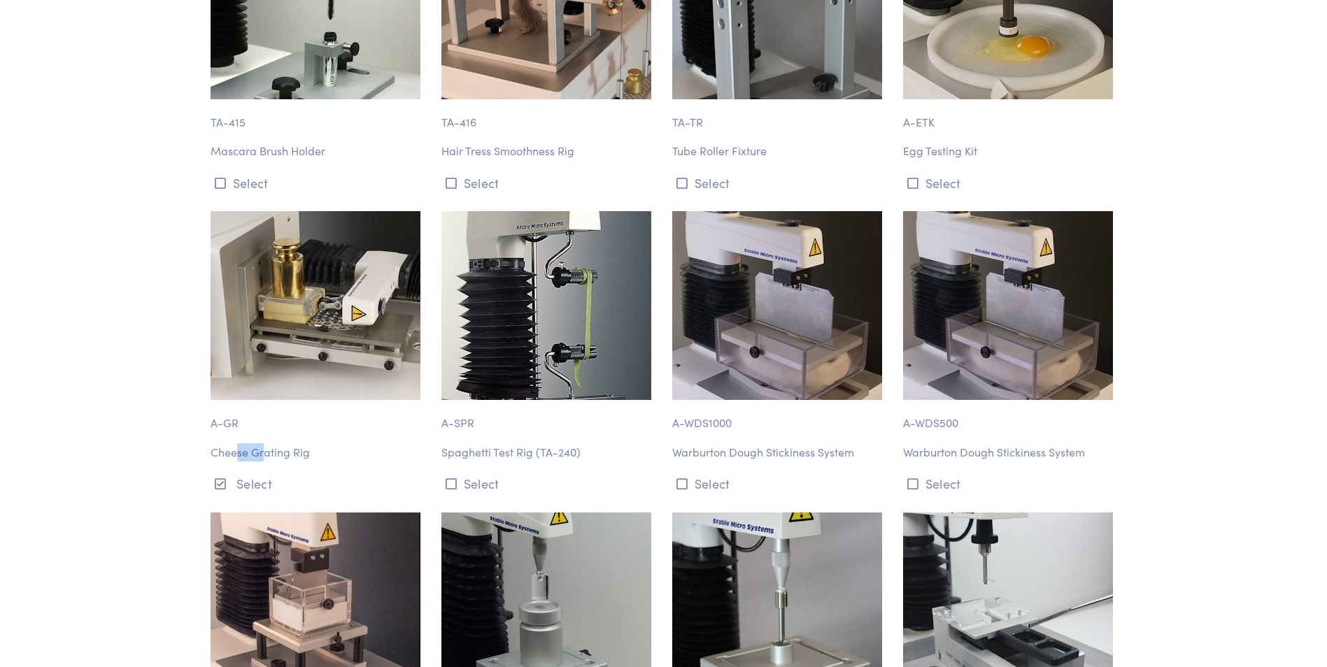
drag, startPoint x: 234, startPoint y: 363, endPoint x: 263, endPoint y: 362, distance: 28.7
click at [263, 443] on p "Cheese Grating Rig" at bounding box center [318, 452] width 214 height 18
click at [371, 443] on p "Cheese Grating Rig" at bounding box center [318, 452] width 214 height 18
click at [717, 472] on button "Select" at bounding box center [779, 483] width 214 height 23
click at [912, 478] on icon at bounding box center [912, 484] width 11 height 13
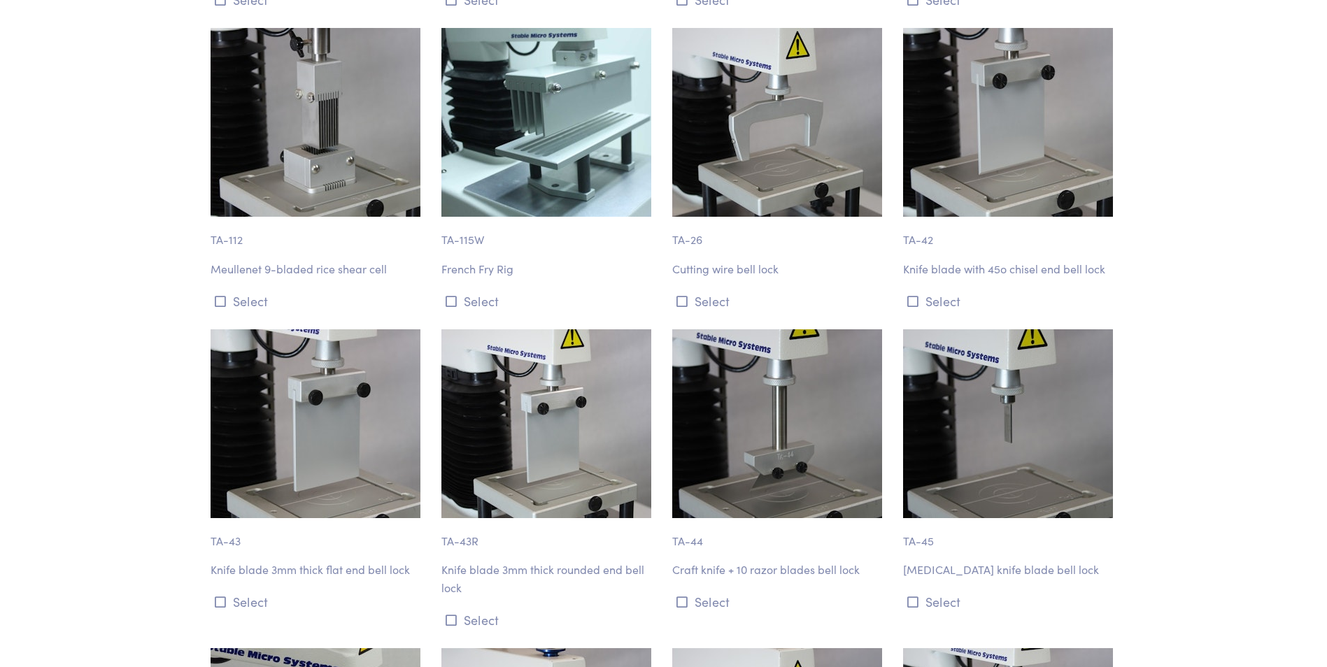
scroll to position [5806, 0]
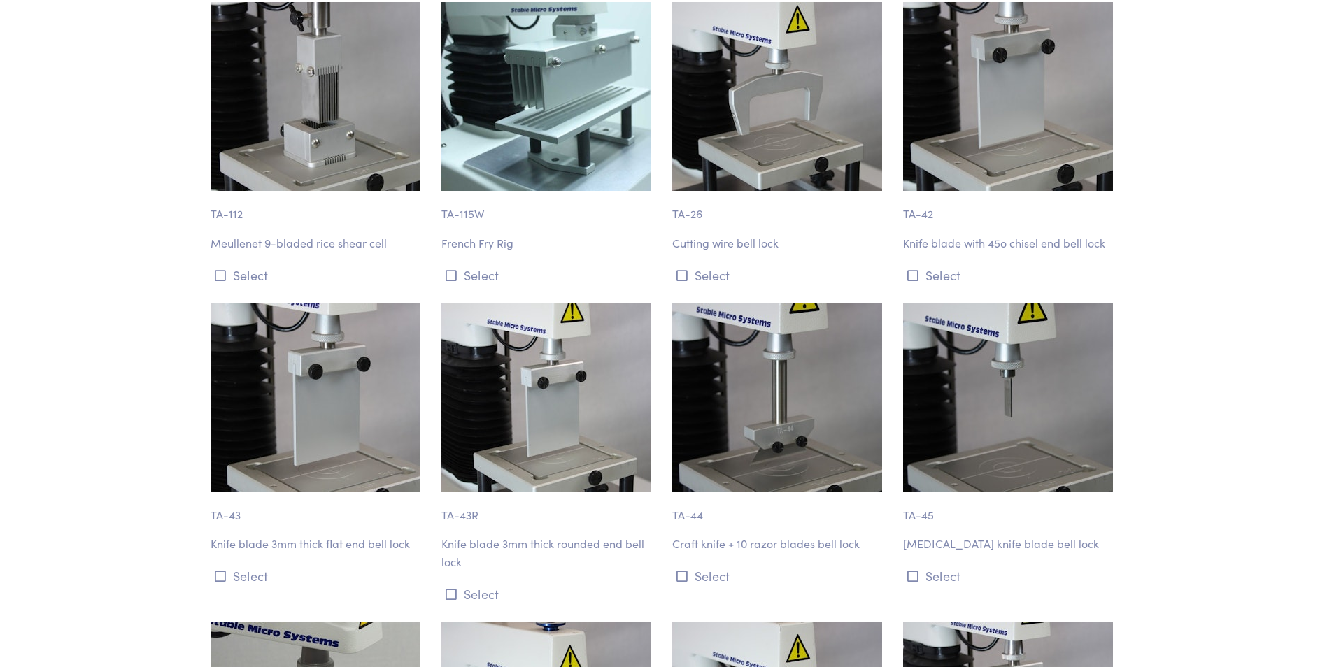
drag, startPoint x: 1081, startPoint y: 410, endPoint x: 1170, endPoint y: 308, distance: 134.8
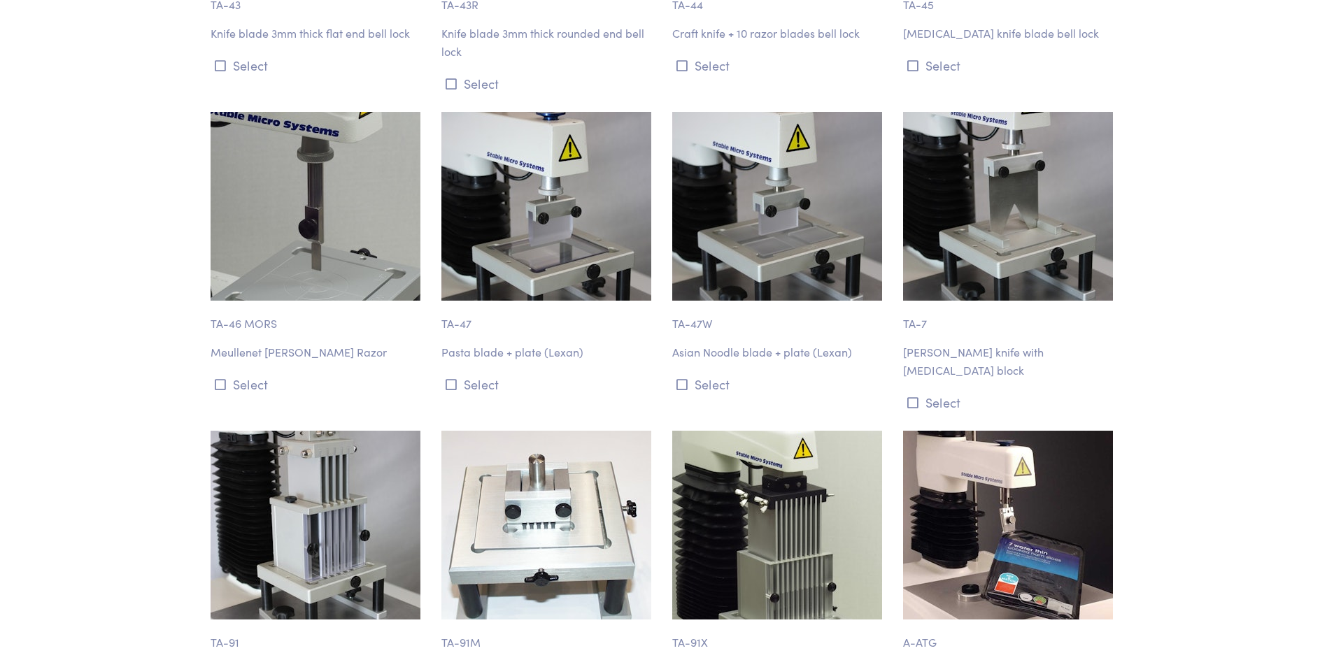
scroll to position [6319, 0]
